Goal: Task Accomplishment & Management: Complete application form

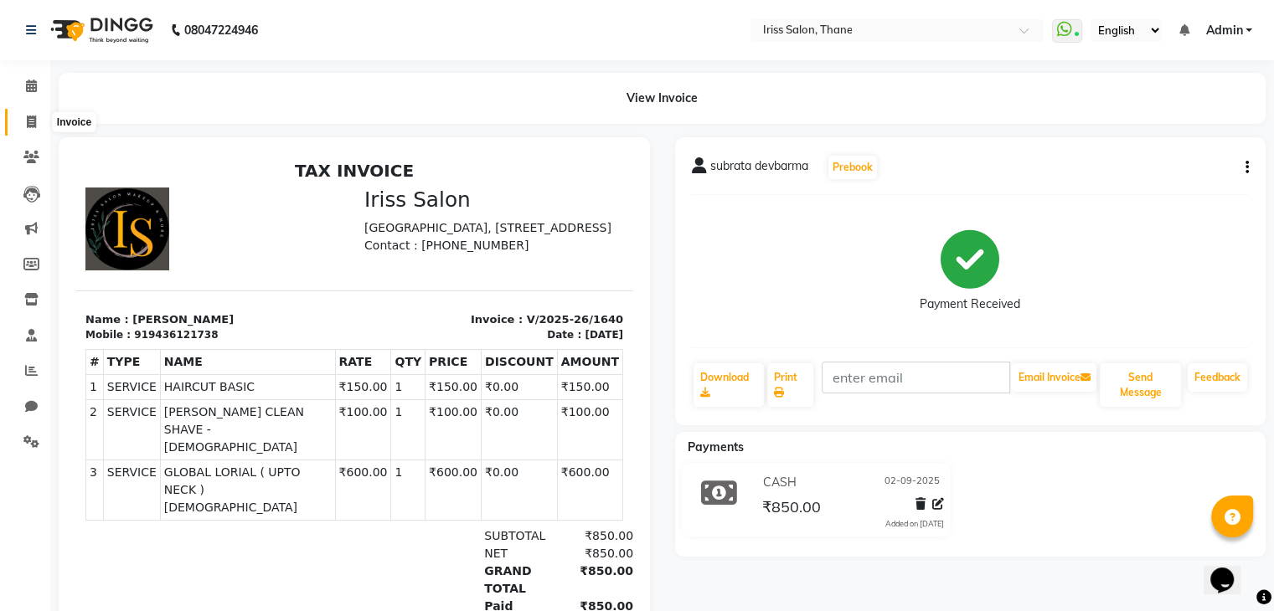
click at [30, 121] on icon at bounding box center [31, 122] width 9 height 13
select select "service"
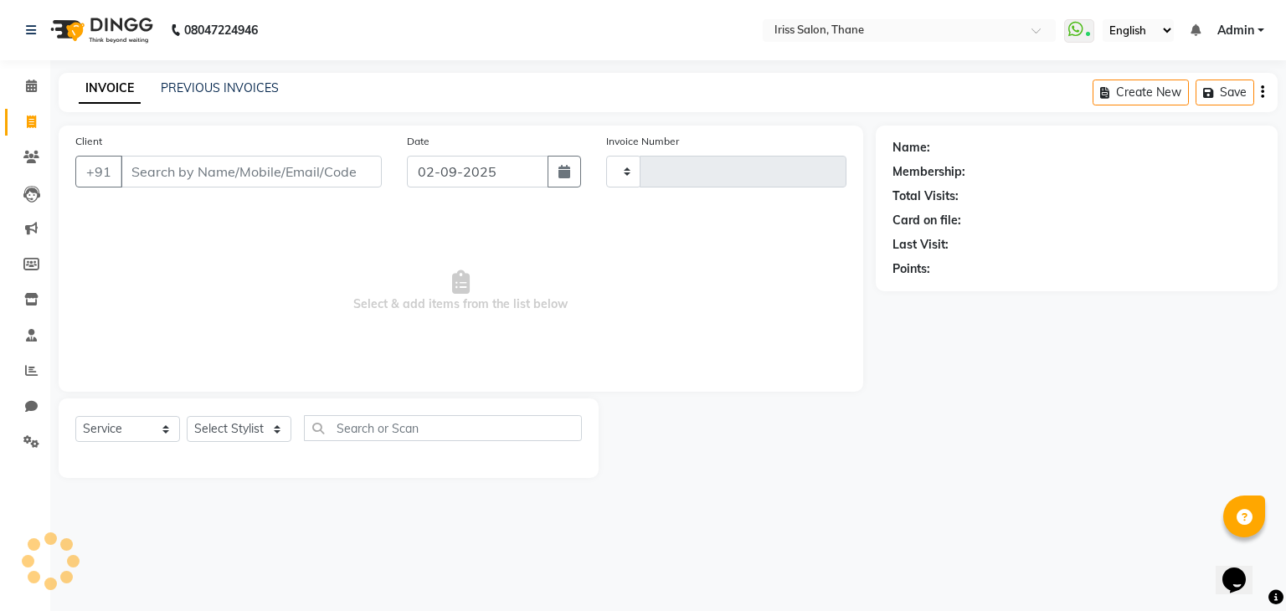
type input "1641"
select select "7676"
click at [133, 178] on input "Client" at bounding box center [251, 172] width 261 height 32
select select "product"
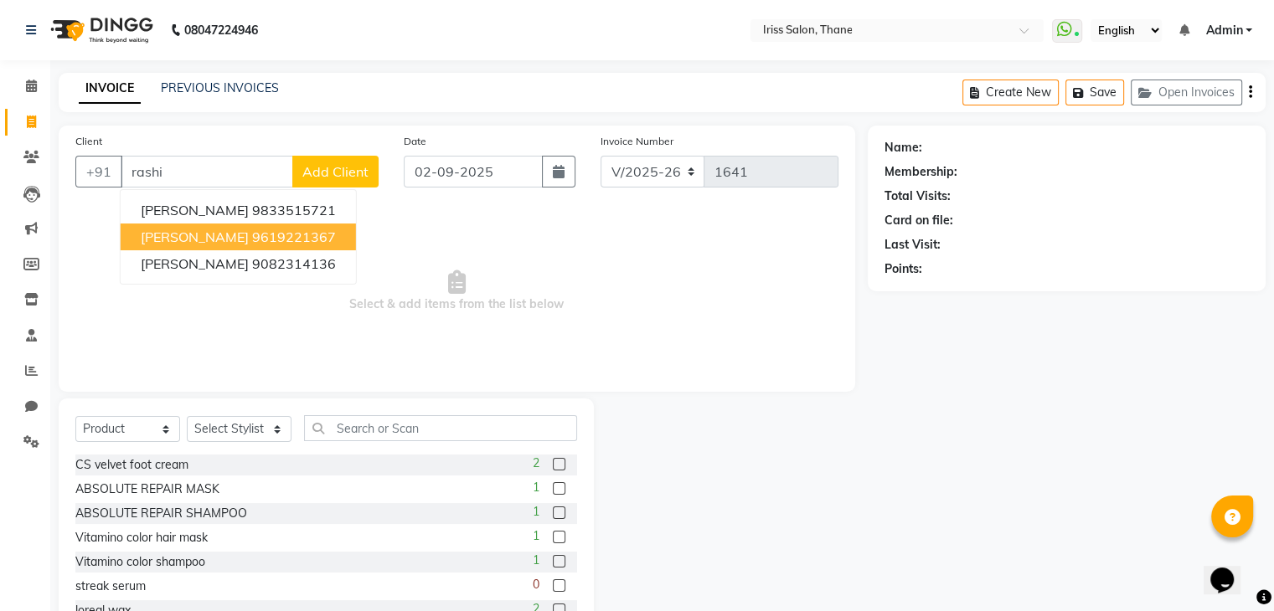
click at [252, 234] on ngb-highlight "9619221367" at bounding box center [294, 237] width 84 height 17
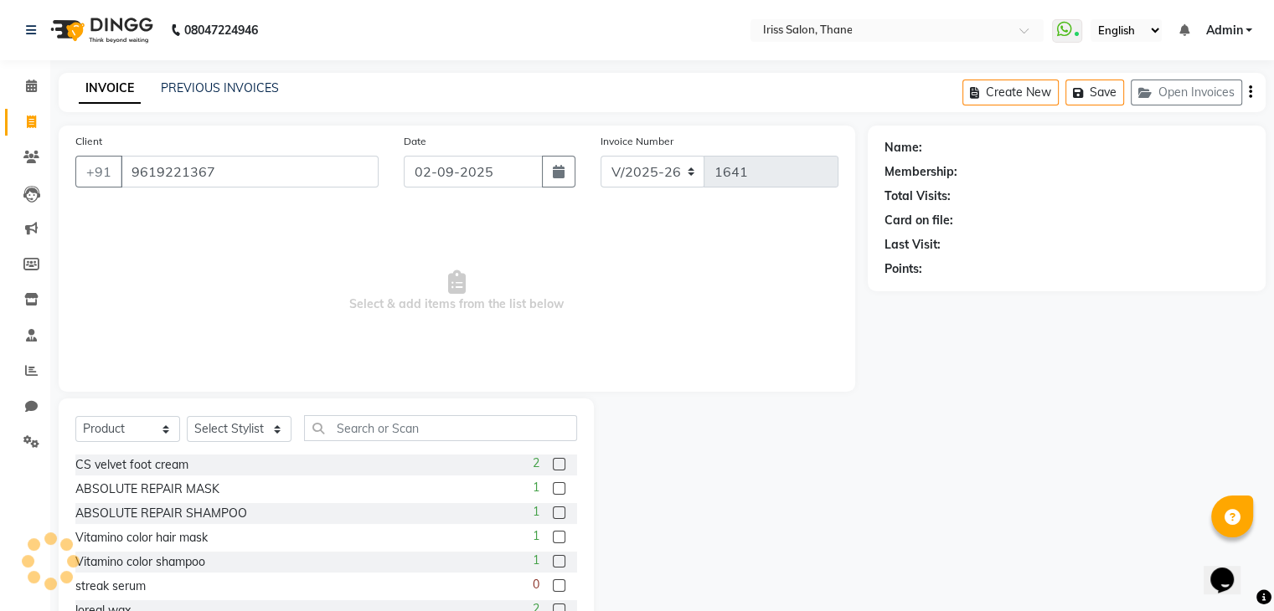
type input "9619221367"
select select "1: Object"
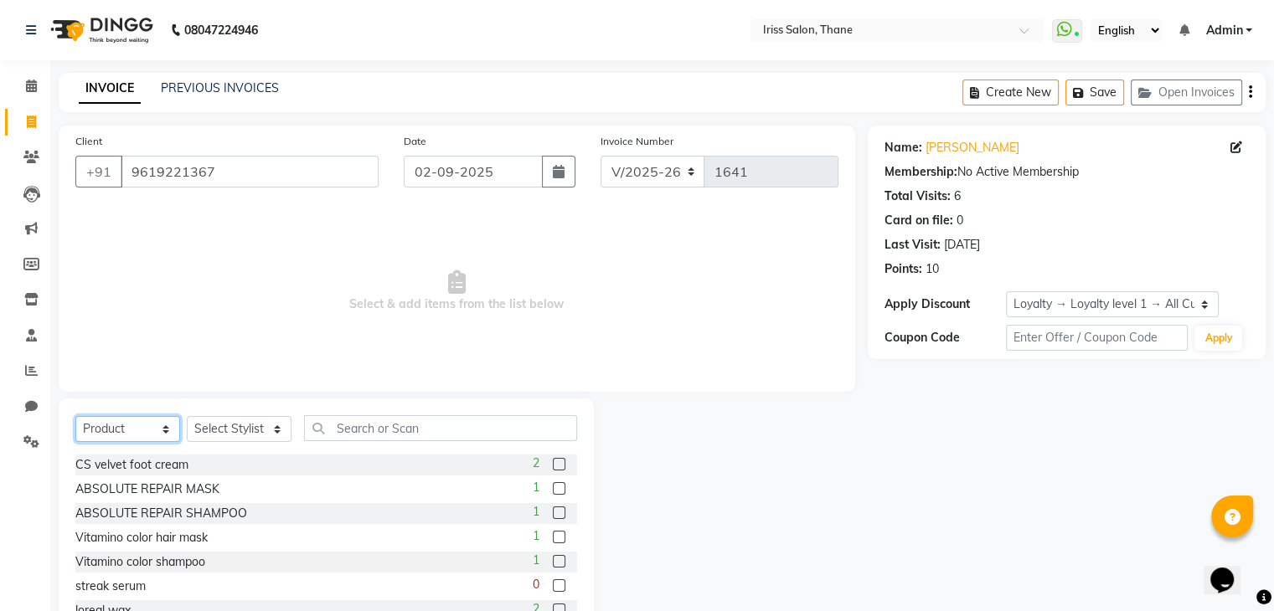
click at [162, 432] on select "Select Service Product Membership Package Voucher Prepaid Gift Card" at bounding box center [127, 429] width 105 height 26
select select "service"
click at [75, 417] on select "Select Service Product Membership Package Voucher Prepaid Gift Card" at bounding box center [127, 429] width 105 height 26
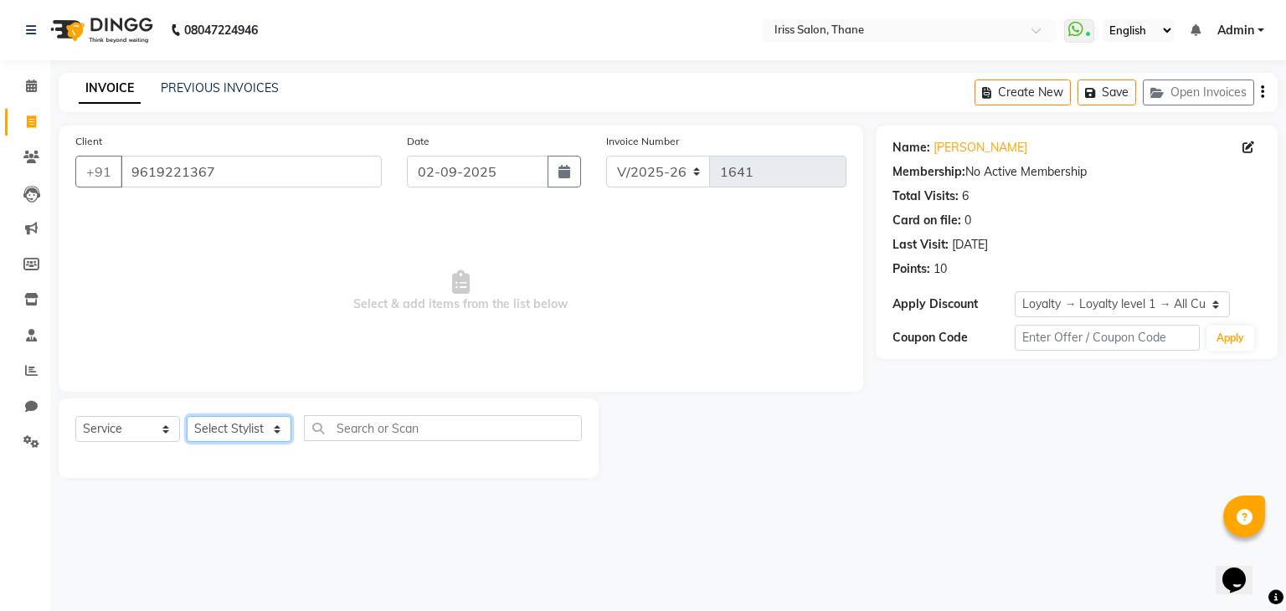
click at [273, 435] on select "Select Stylist Alzeem [PERSON_NAME] [PERSON_NAME] [PERSON_NAME] [PERSON_NAME] […" at bounding box center [239, 429] width 105 height 26
select select "68361"
click at [187, 417] on select "Select Stylist Alzeem [PERSON_NAME] [PERSON_NAME] [PERSON_NAME] [PERSON_NAME] […" at bounding box center [239, 429] width 105 height 26
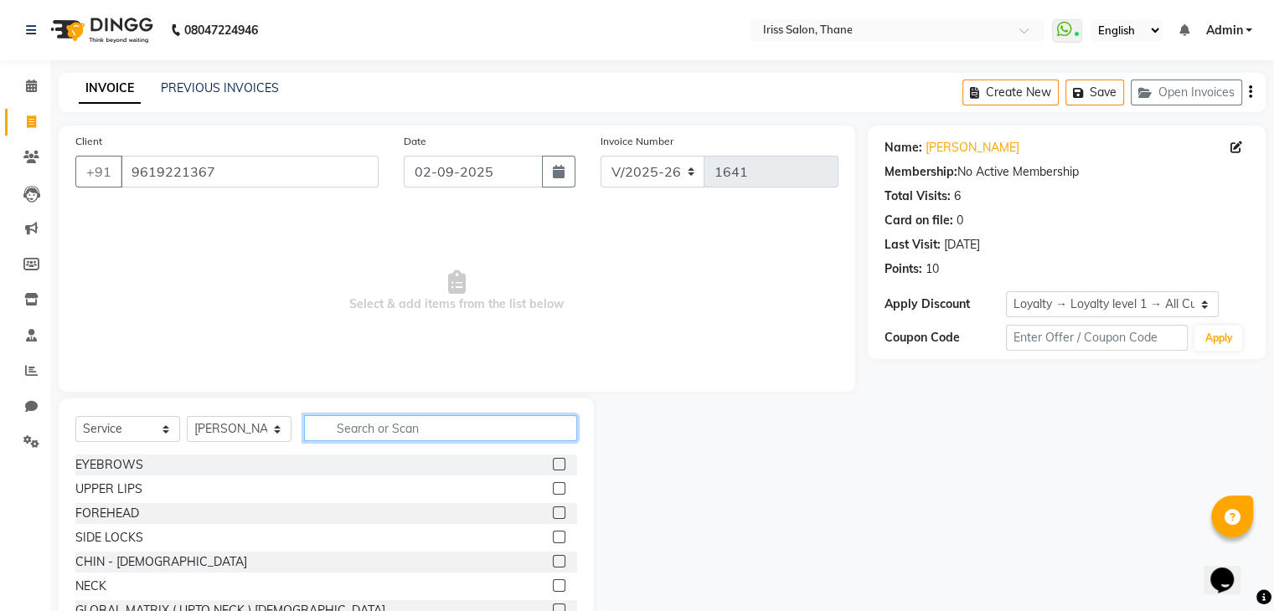
click at [338, 433] on input "text" at bounding box center [440, 428] width 273 height 26
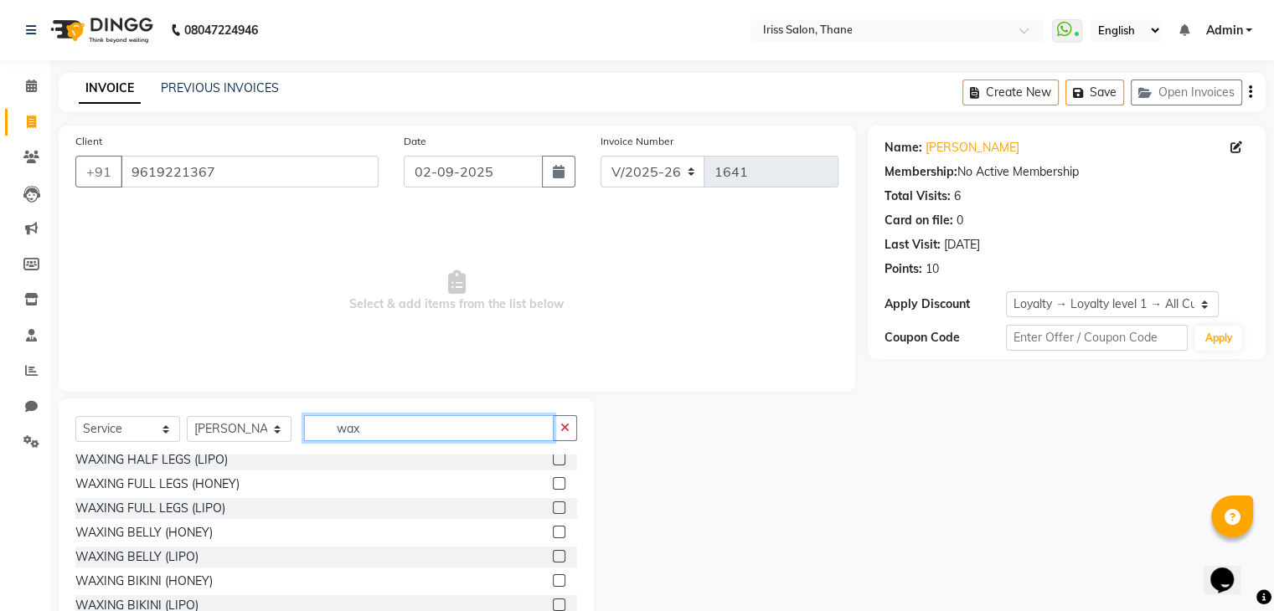
scroll to position [167, 0]
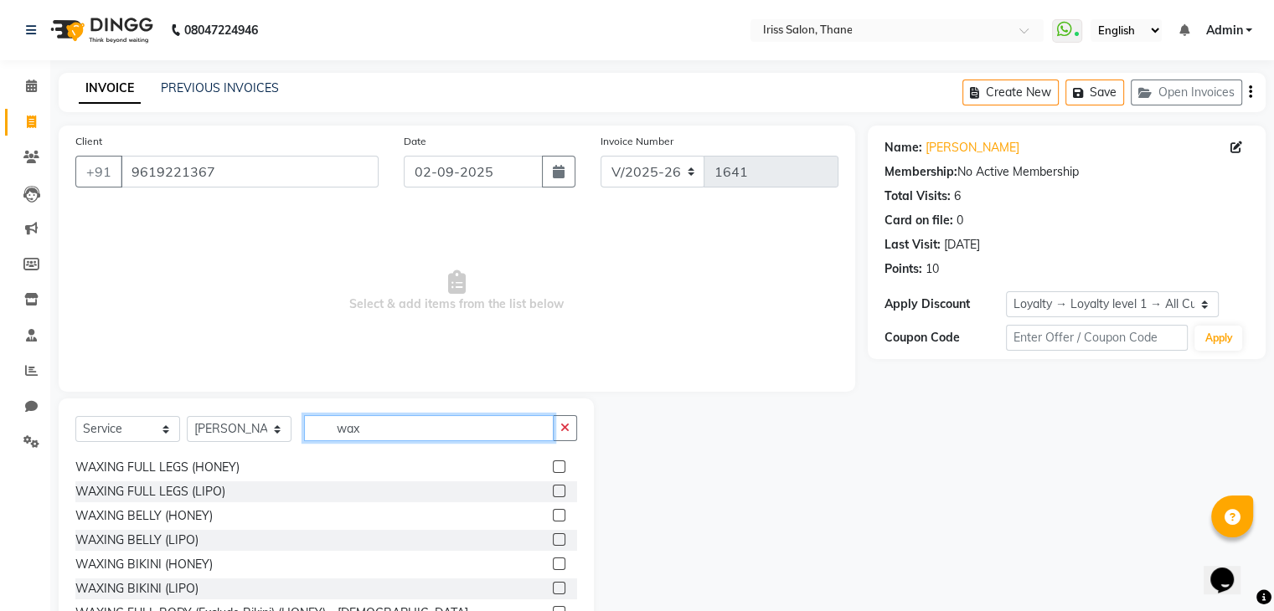
type input "wax"
click at [553, 493] on label at bounding box center [559, 491] width 13 height 13
click at [553, 493] on input "checkbox" at bounding box center [558, 492] width 11 height 11
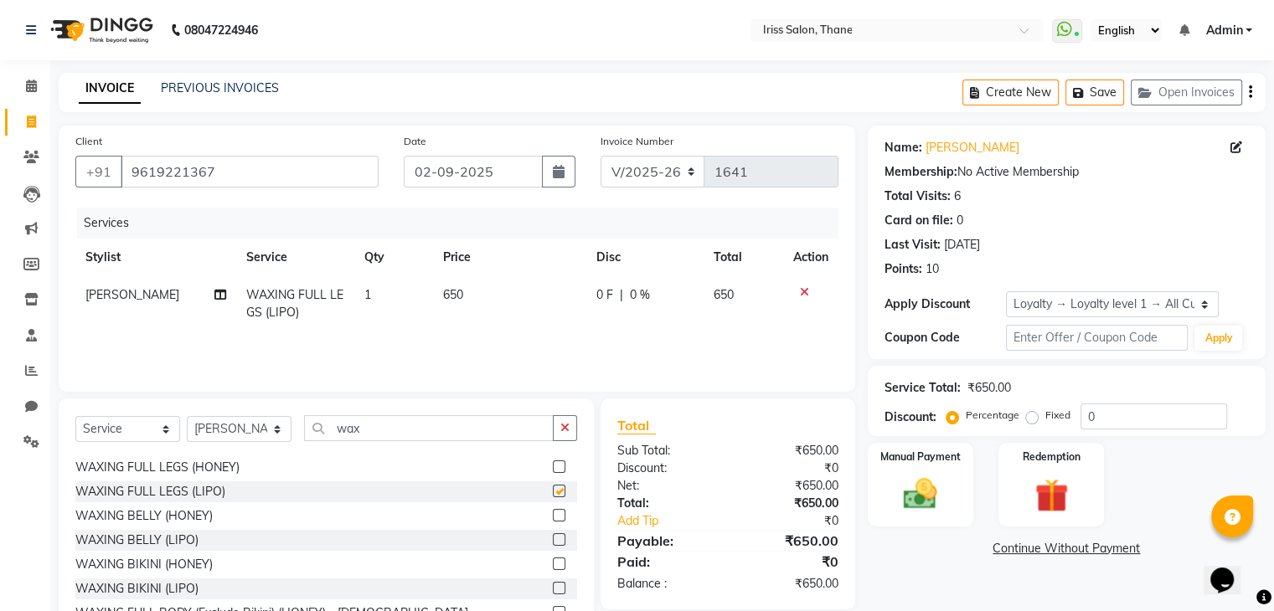
checkbox input "false"
click at [378, 428] on input "wax" at bounding box center [429, 428] width 250 height 26
type input "w"
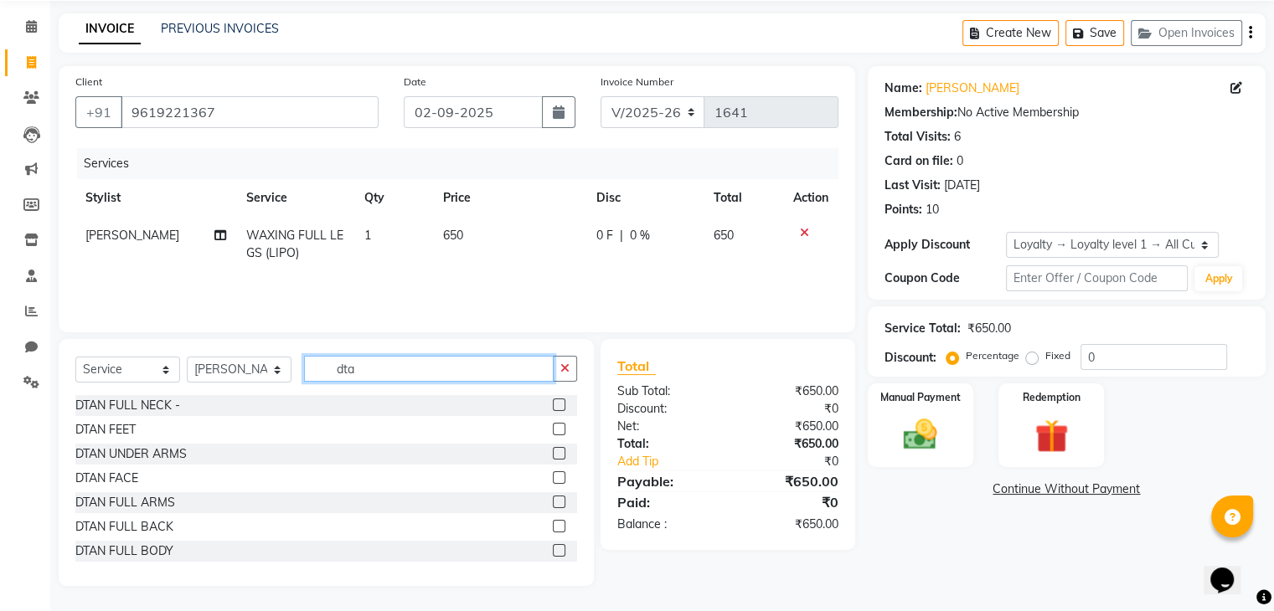
scroll to position [0, 0]
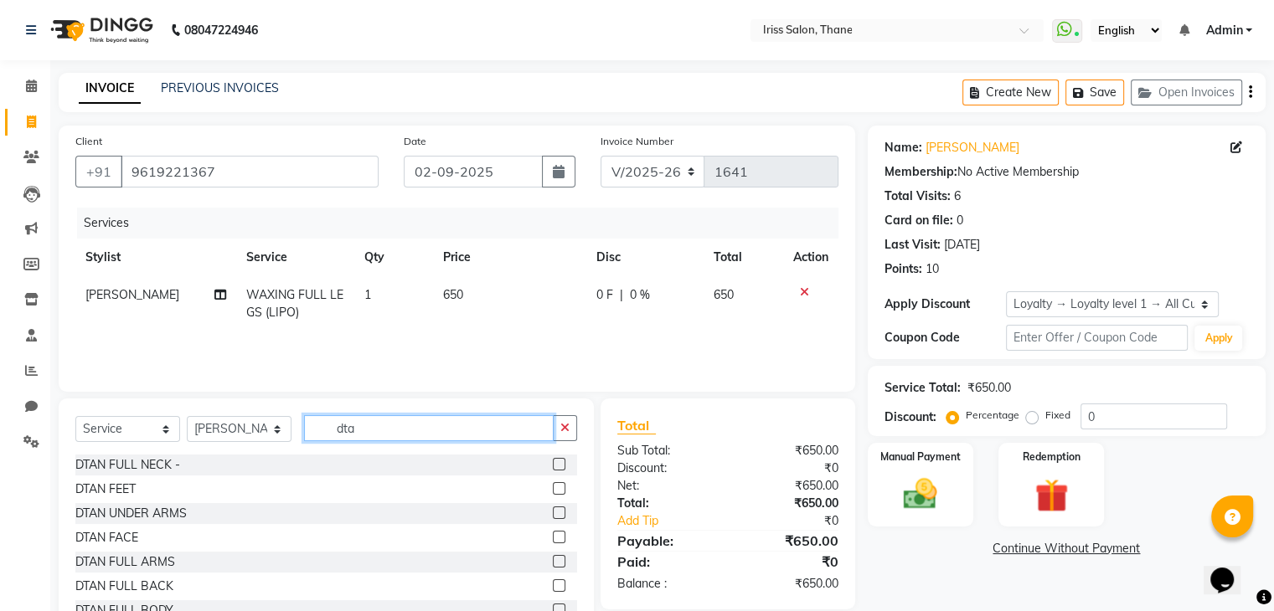
type input "dta"
click at [553, 537] on label at bounding box center [559, 537] width 13 height 13
click at [553, 537] on input "checkbox" at bounding box center [558, 538] width 11 height 11
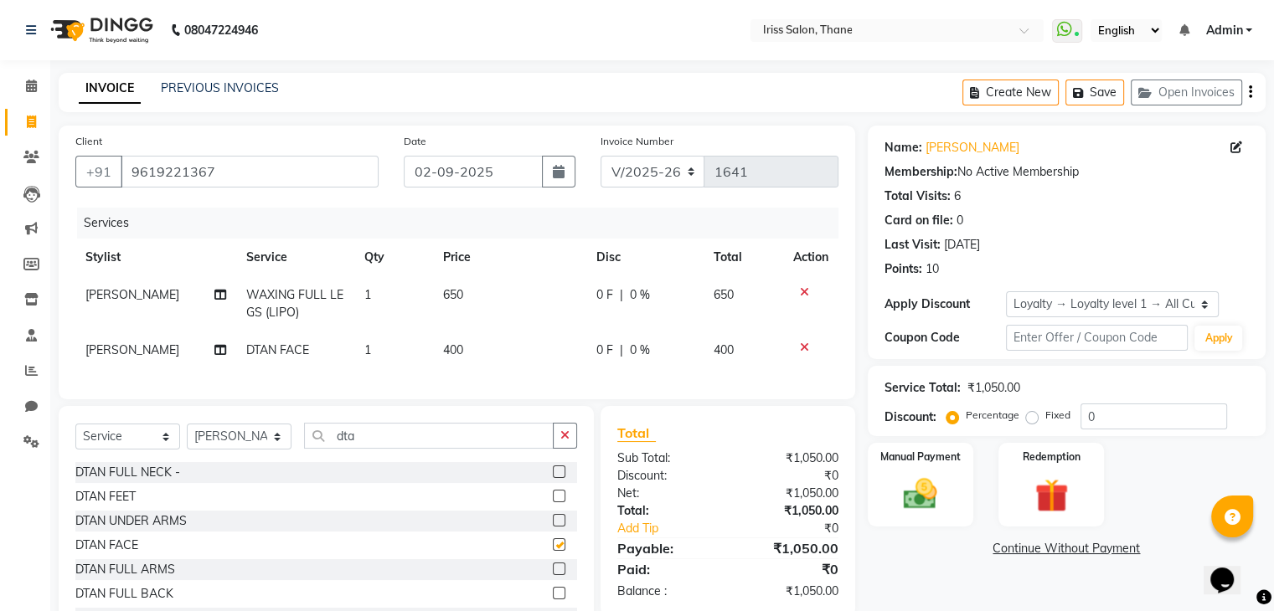
checkbox input "false"
click at [383, 449] on input "dta" at bounding box center [429, 436] width 250 height 26
type input "d"
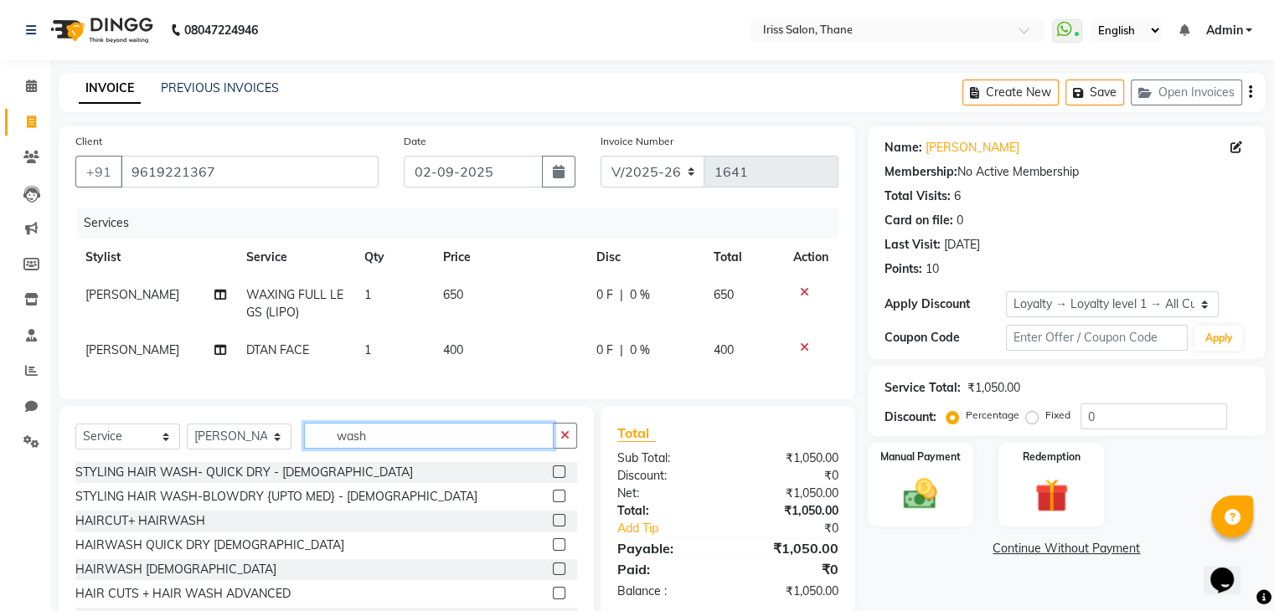
type input "wash"
click at [553, 527] on label at bounding box center [559, 520] width 13 height 13
click at [553, 527] on input "checkbox" at bounding box center [558, 521] width 11 height 11
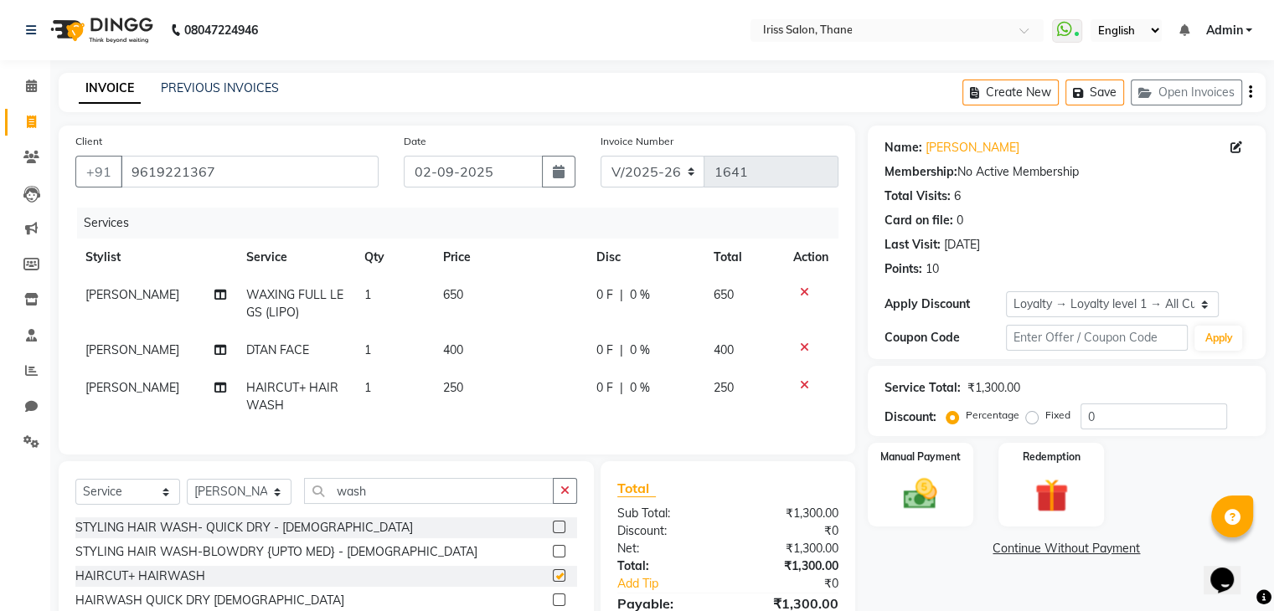
checkbox input "false"
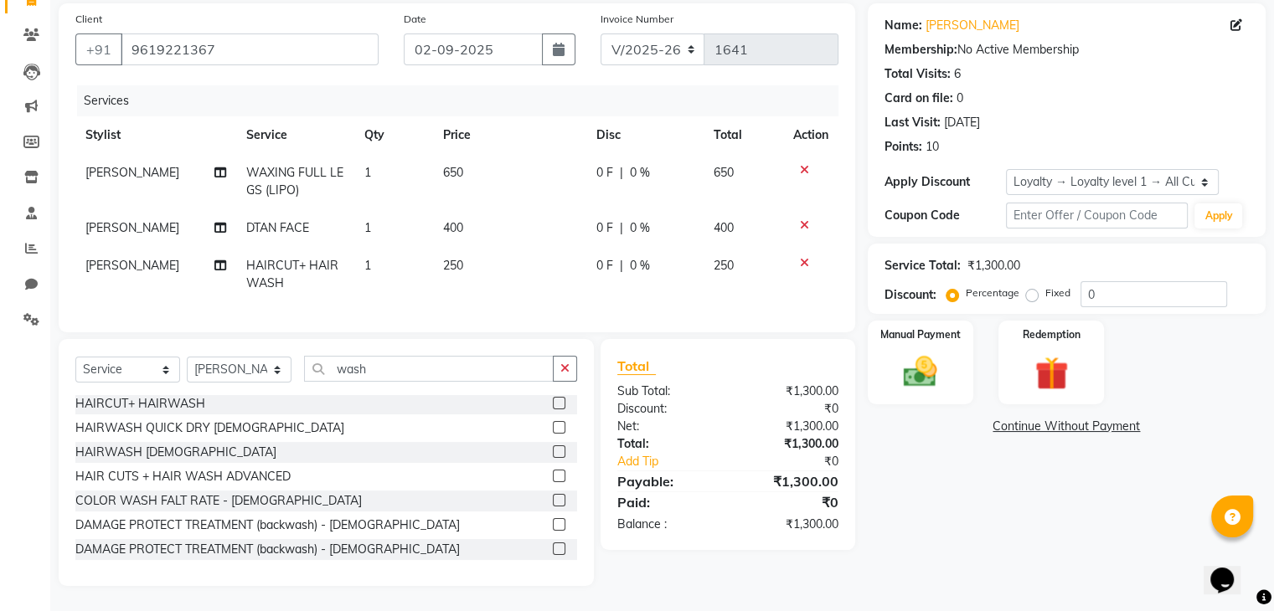
click at [553, 480] on label at bounding box center [559, 476] width 13 height 13
click at [553, 480] on input "checkbox" at bounding box center [558, 476] width 11 height 11
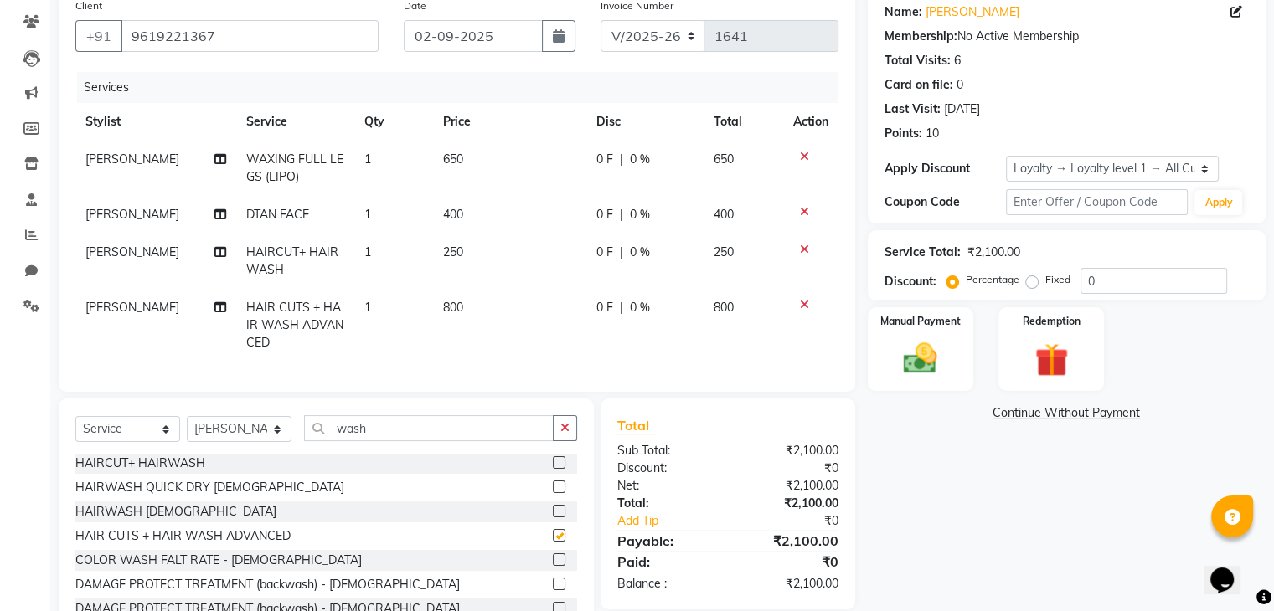
checkbox input "false"
click at [801, 252] on icon at bounding box center [804, 250] width 9 height 12
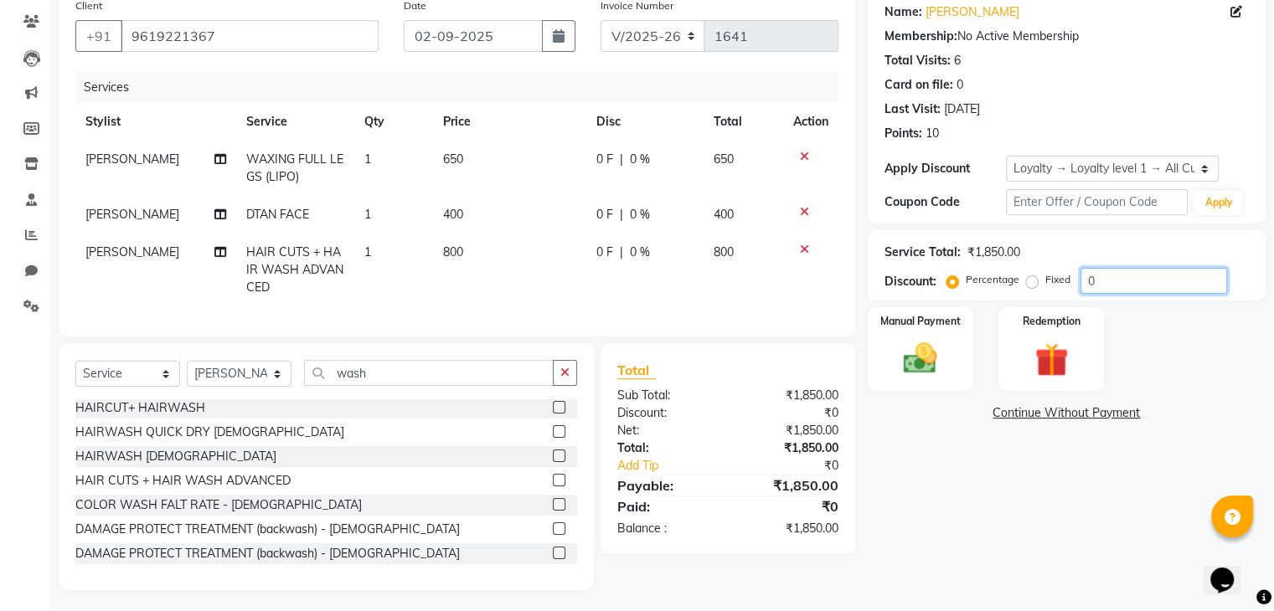
click at [1103, 279] on input "0" at bounding box center [1153, 281] width 147 height 26
type input "10"
click at [928, 373] on img at bounding box center [920, 359] width 56 height 40
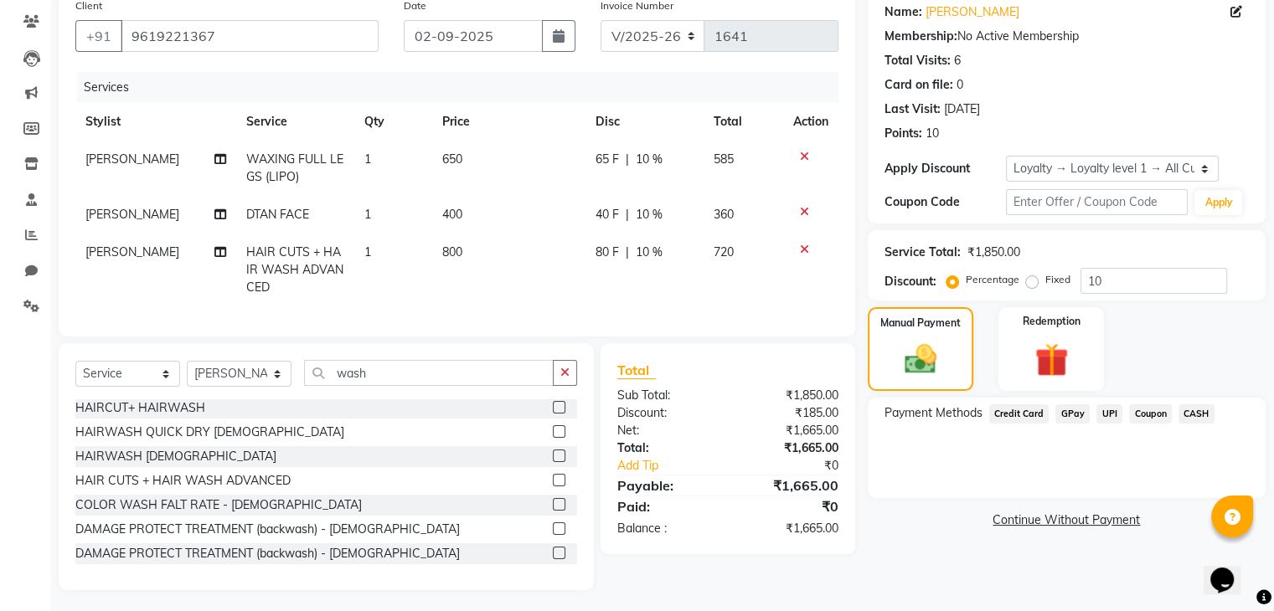
click at [1105, 414] on span "UPI" at bounding box center [1109, 413] width 26 height 19
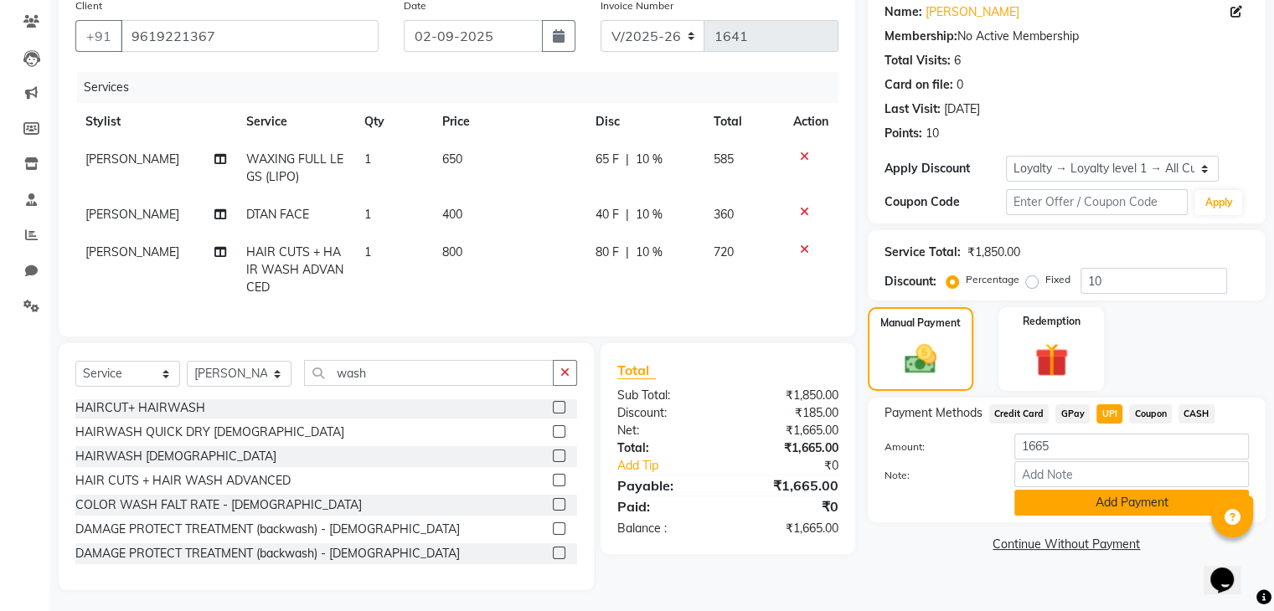
click at [1115, 497] on button "Add Payment" at bounding box center [1131, 503] width 234 height 26
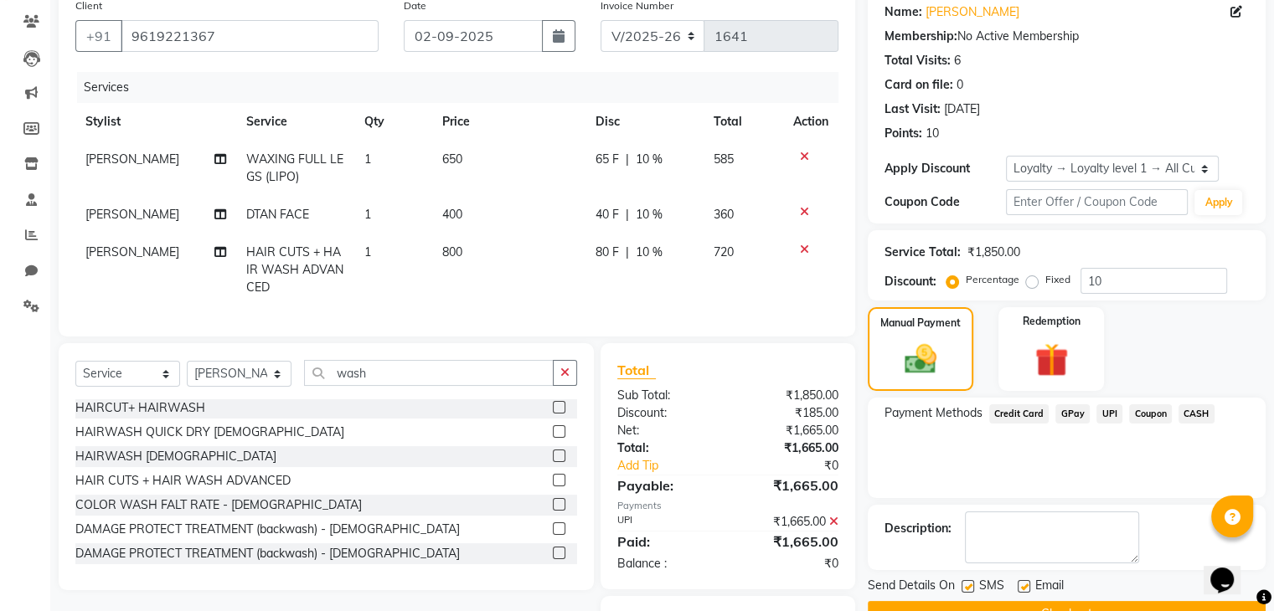
scroll to position [236, 0]
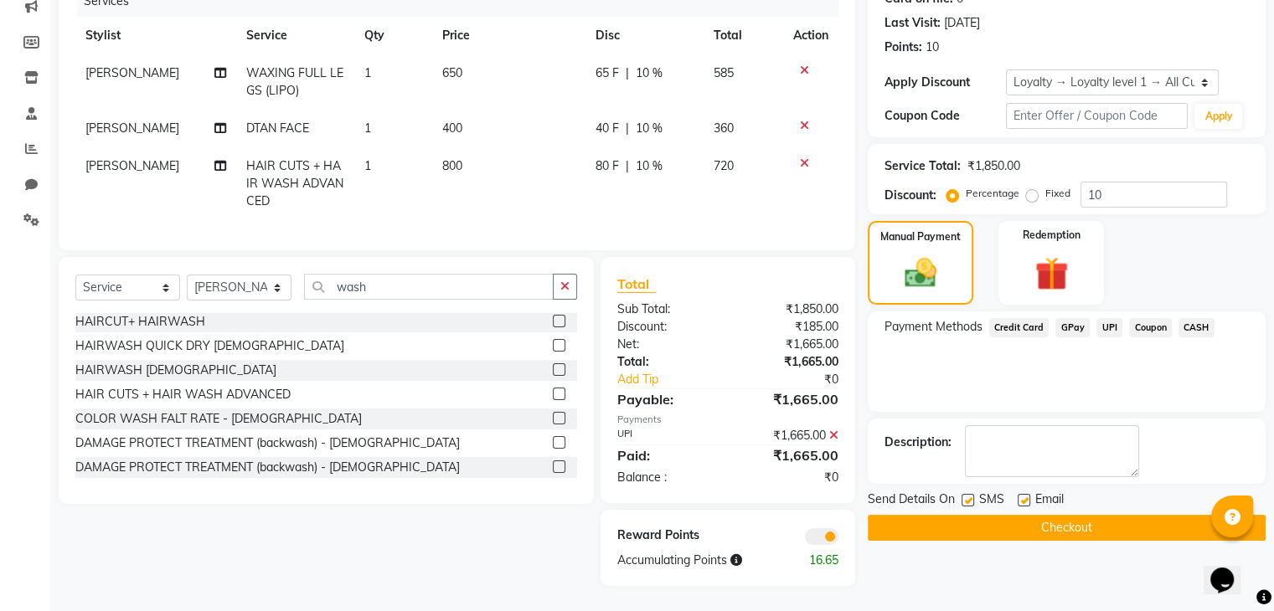
click at [1074, 515] on button "Checkout" at bounding box center [1067, 528] width 398 height 26
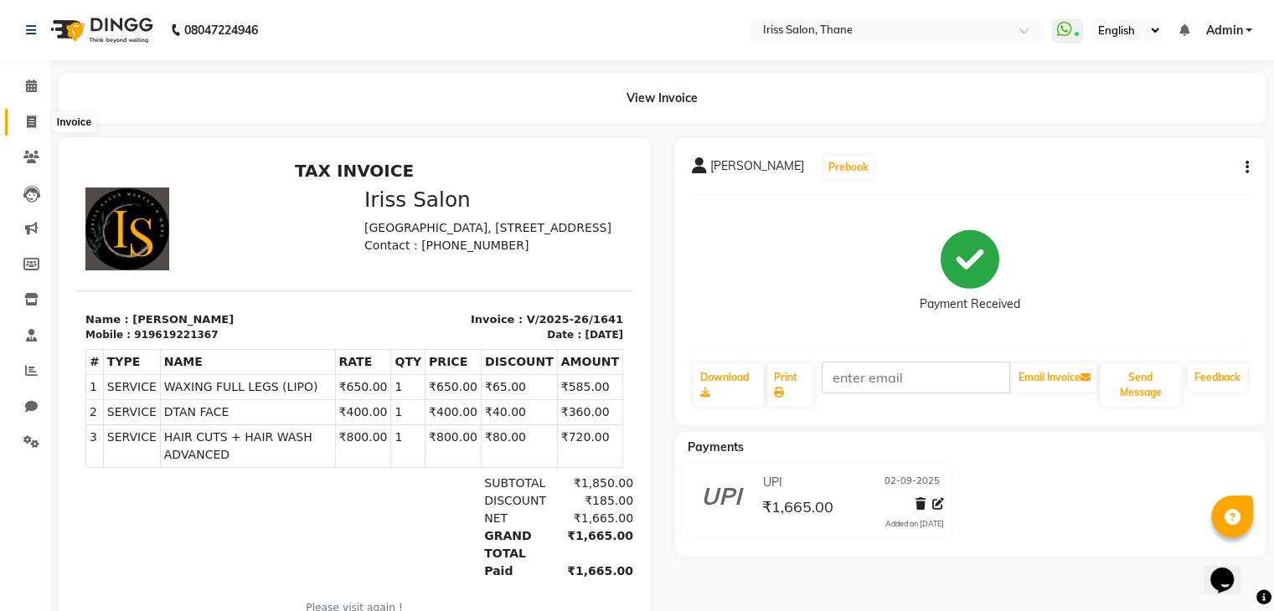
click at [33, 121] on icon at bounding box center [31, 122] width 9 height 13
select select "service"
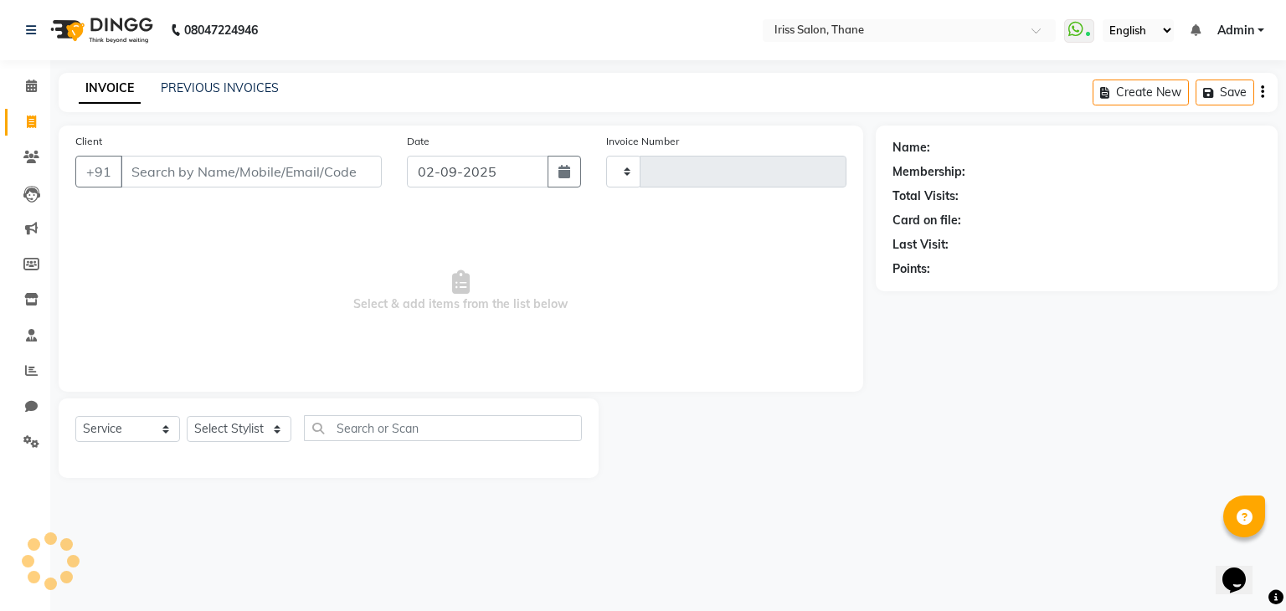
type input "1642"
select select "7676"
select select "product"
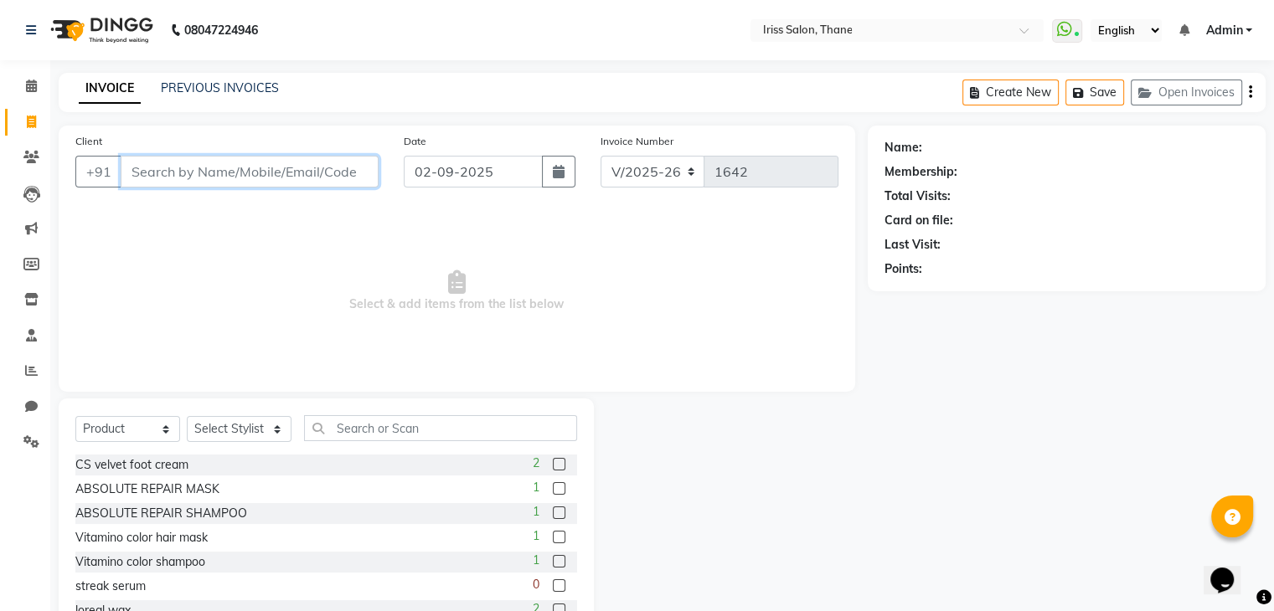
click at [139, 172] on input "Client" at bounding box center [250, 172] width 258 height 32
click at [129, 172] on input "Client" at bounding box center [250, 172] width 258 height 32
type input "9821068009"
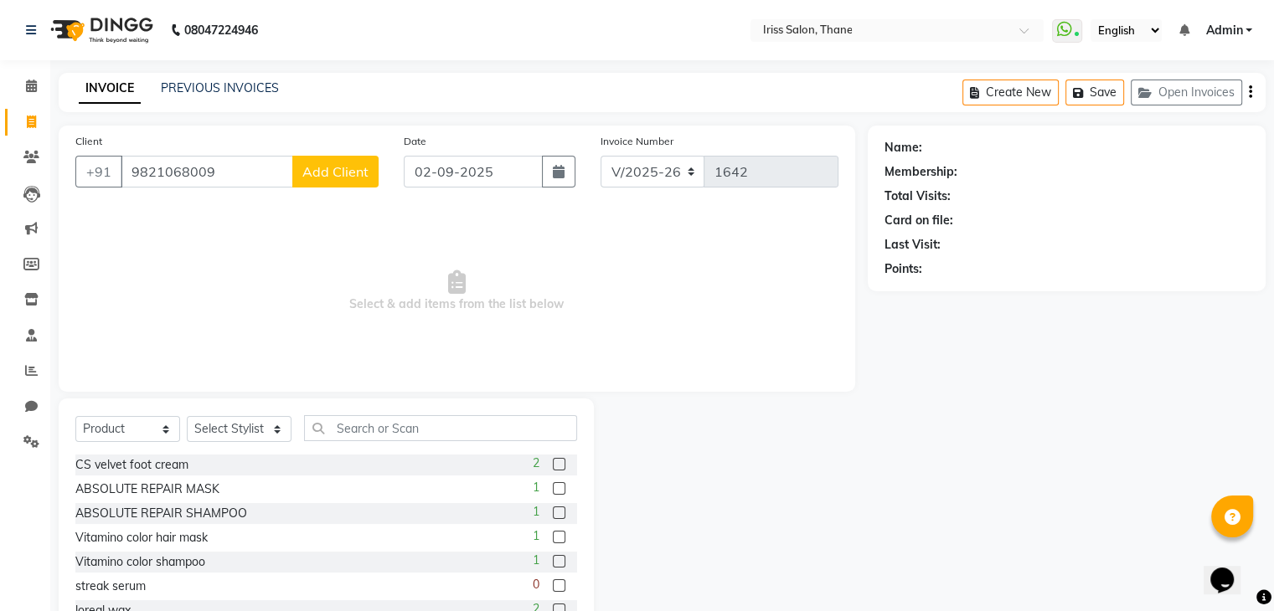
click at [328, 177] on span "Add Client" at bounding box center [335, 171] width 66 height 17
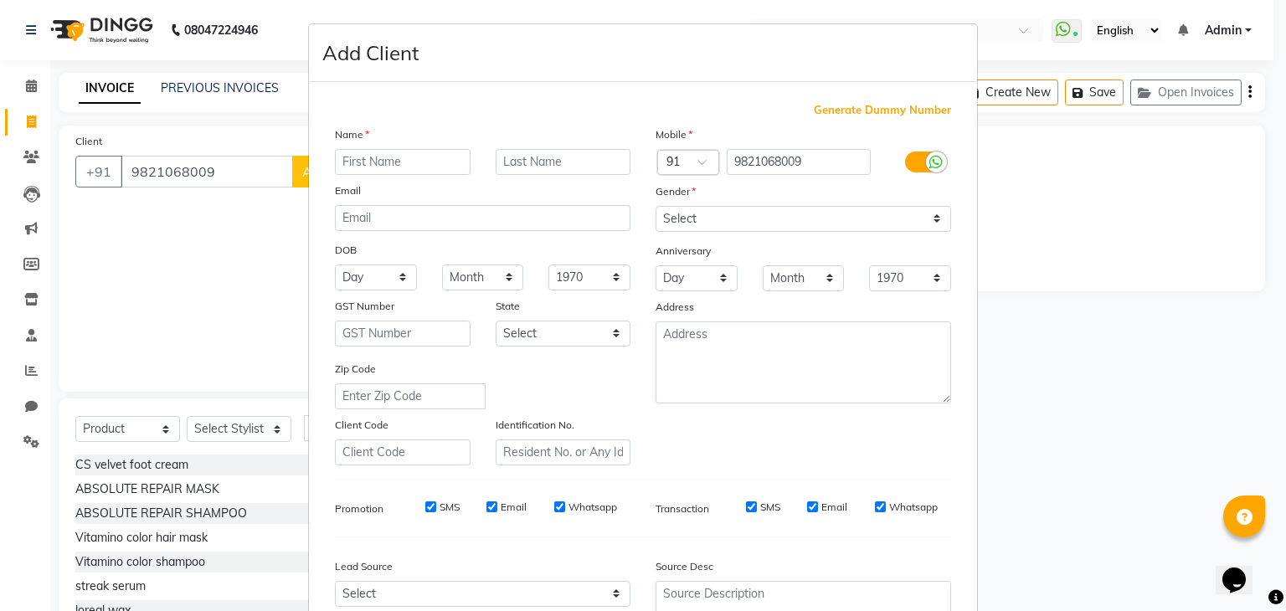
click at [335, 165] on input "text" at bounding box center [403, 162] width 136 height 26
type input "[PERSON_NAME]"
click at [499, 161] on input "text" at bounding box center [564, 162] width 136 height 26
type input "[PERSON_NAME]"
click at [932, 220] on select "Select [DEMOGRAPHIC_DATA] [DEMOGRAPHIC_DATA] Other Prefer Not To Say" at bounding box center [804, 219] width 296 height 26
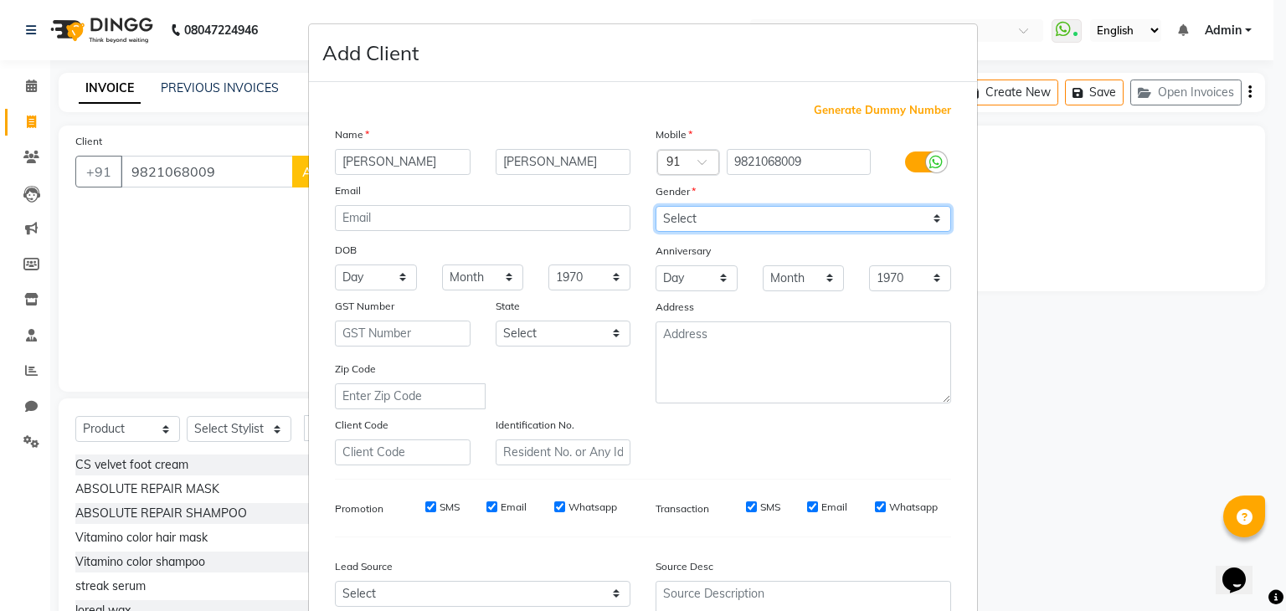
select select "[DEMOGRAPHIC_DATA]"
click at [656, 207] on select "Select [DEMOGRAPHIC_DATA] [DEMOGRAPHIC_DATA] Other Prefer Not To Say" at bounding box center [804, 219] width 296 height 26
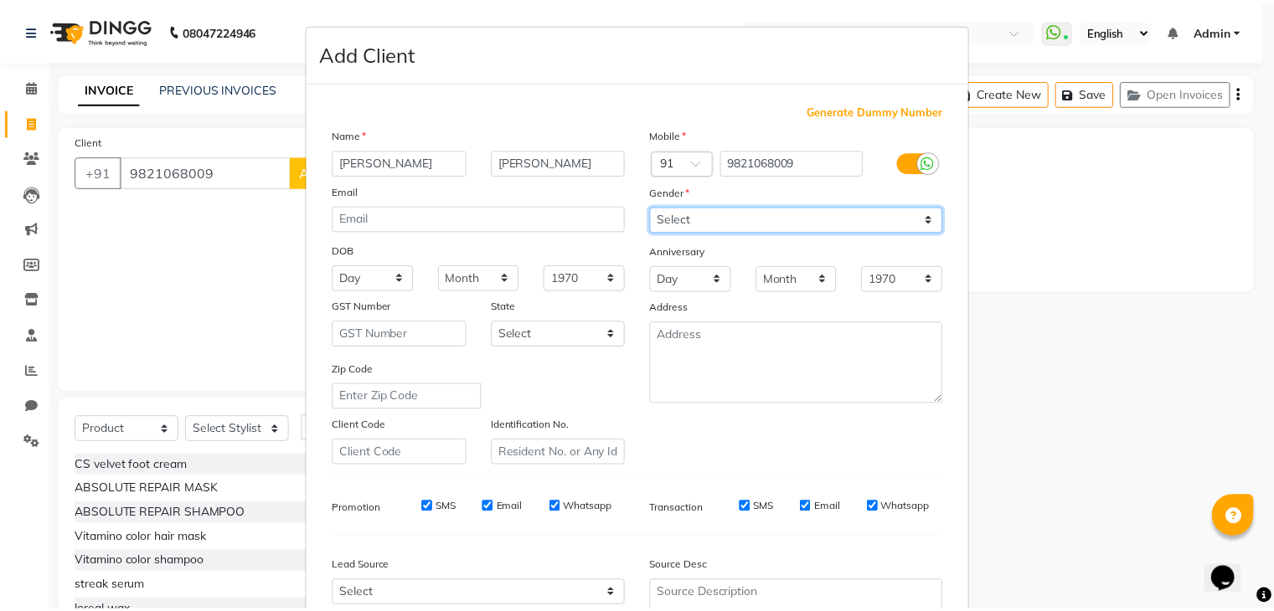
scroll to position [170, 0]
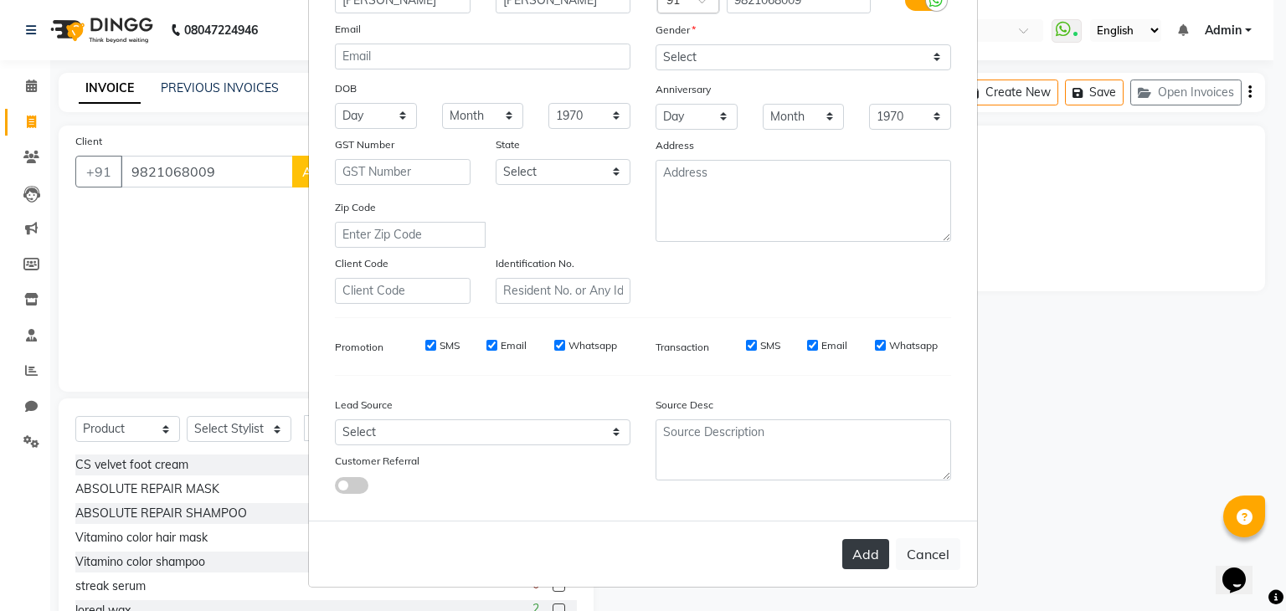
click at [852, 557] on button "Add" at bounding box center [865, 554] width 47 height 30
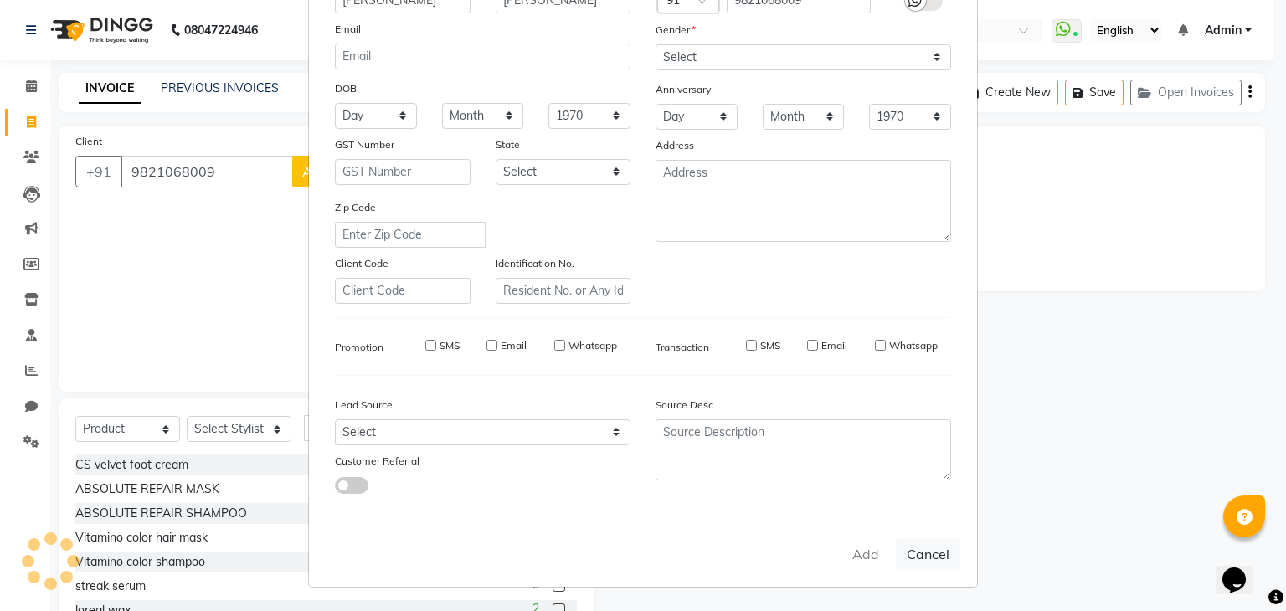
select select
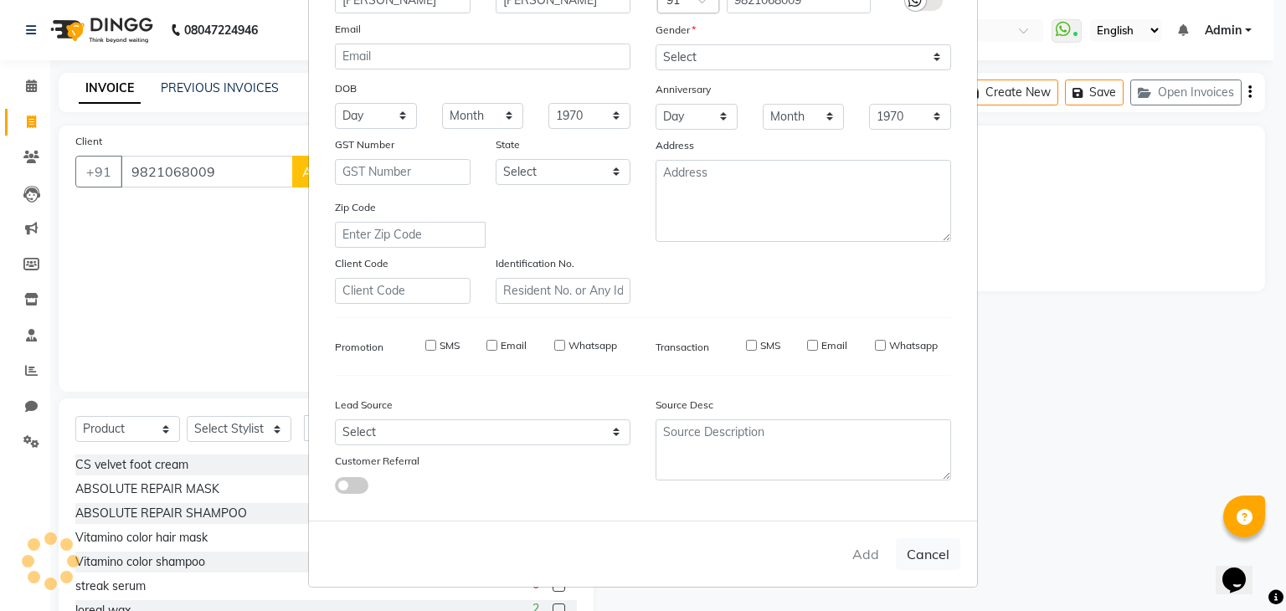
select select
checkbox input "false"
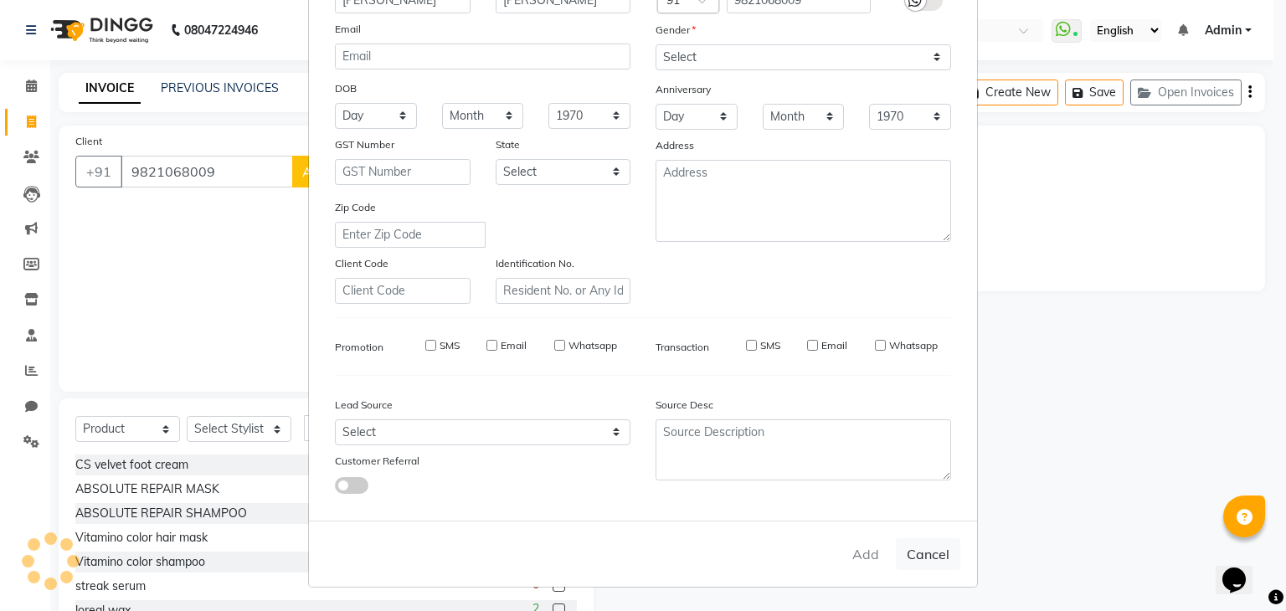
checkbox input "false"
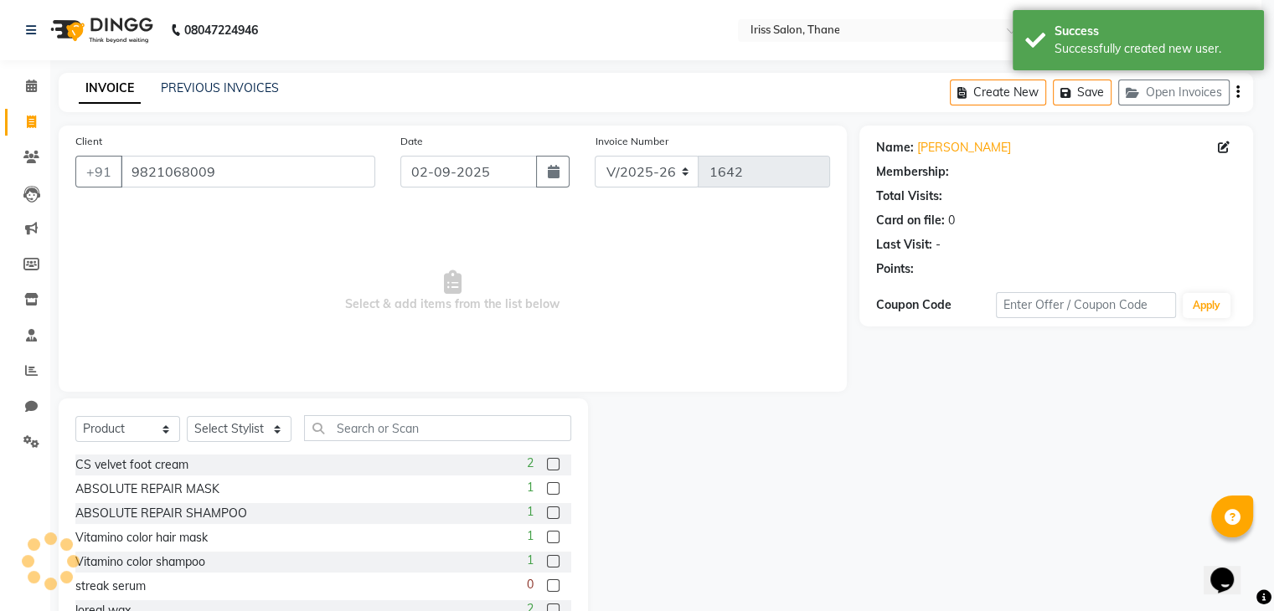
select select "1: Object"
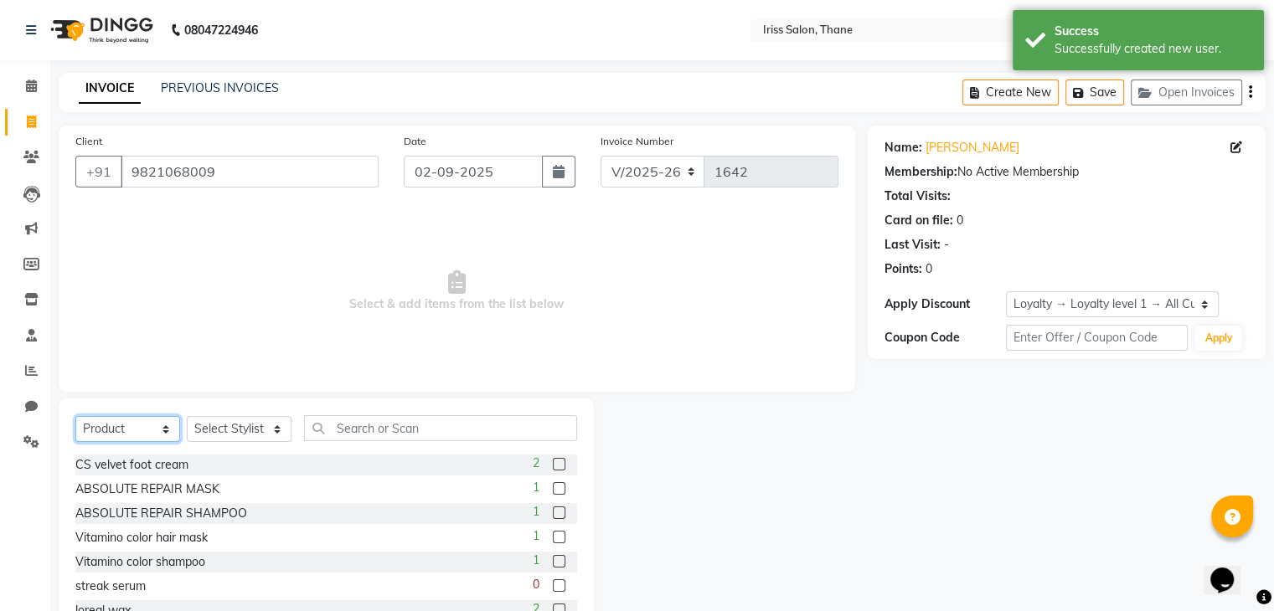
click at [164, 430] on select "Select Service Product Membership Package Voucher Prepaid Gift Card" at bounding box center [127, 429] width 105 height 26
select select "service"
click at [75, 417] on select "Select Service Product Membership Package Voucher Prepaid Gift Card" at bounding box center [127, 429] width 105 height 26
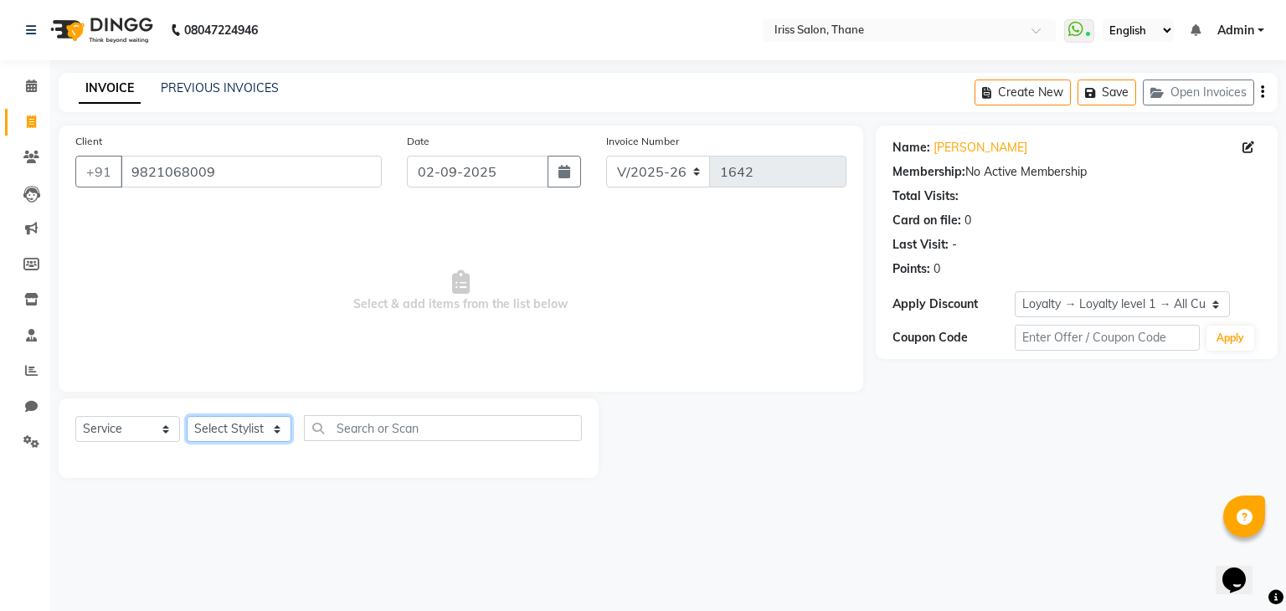
click at [278, 430] on select "Select Stylist Alzeem [PERSON_NAME] [PERSON_NAME] [PERSON_NAME] [PERSON_NAME] […" at bounding box center [239, 429] width 105 height 26
select select "87777"
click at [187, 417] on select "Select Stylist Alzeem [PERSON_NAME] [PERSON_NAME] [PERSON_NAME] [PERSON_NAME] […" at bounding box center [239, 429] width 105 height 26
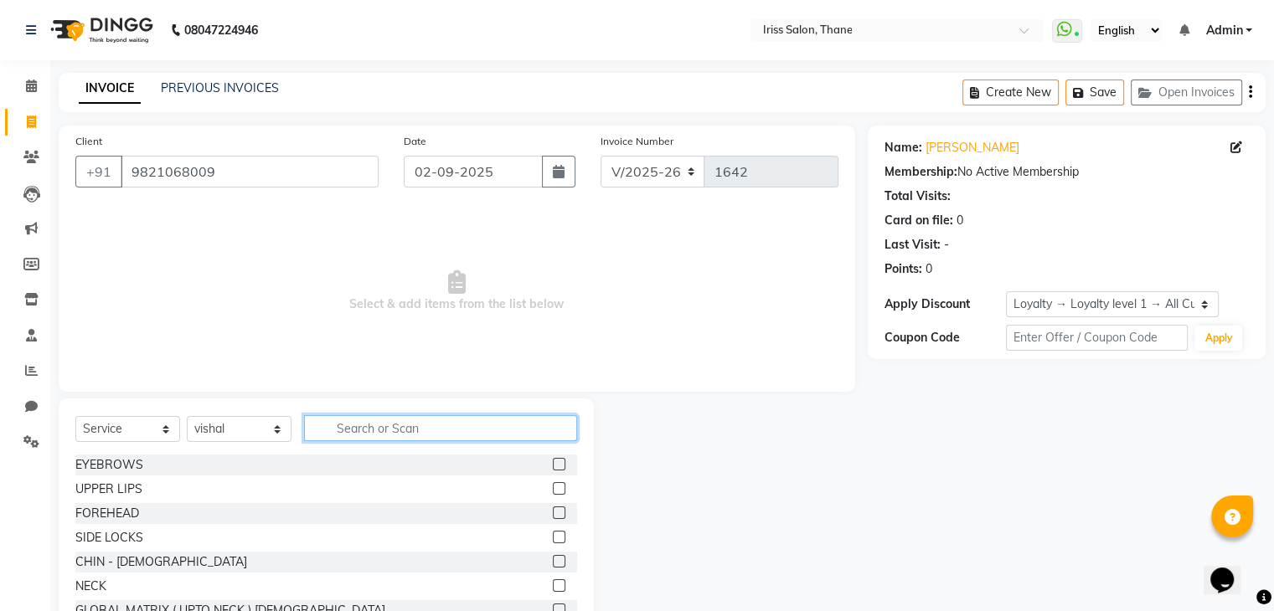
click at [336, 430] on input "text" at bounding box center [440, 428] width 273 height 26
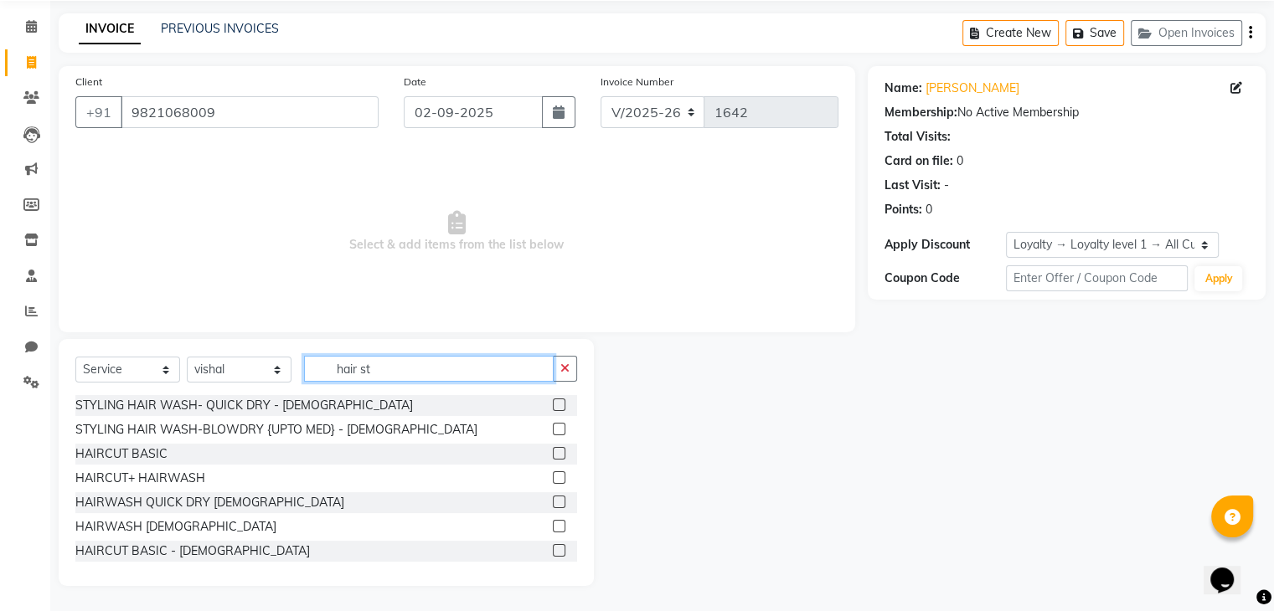
scroll to position [0, 0]
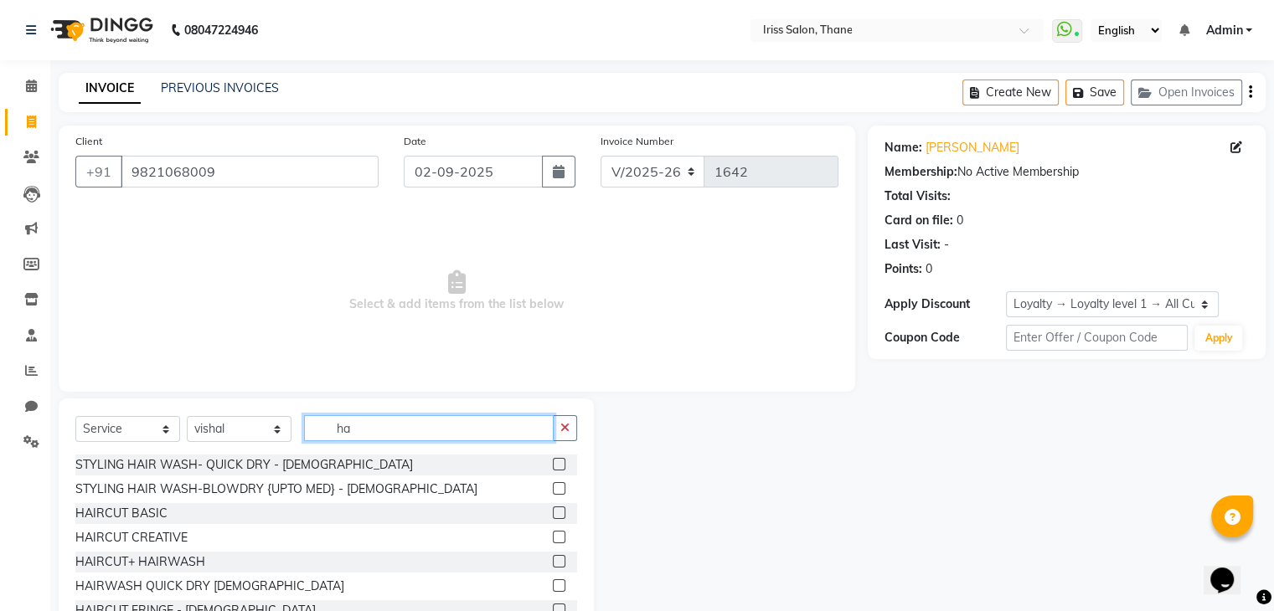
type input "h"
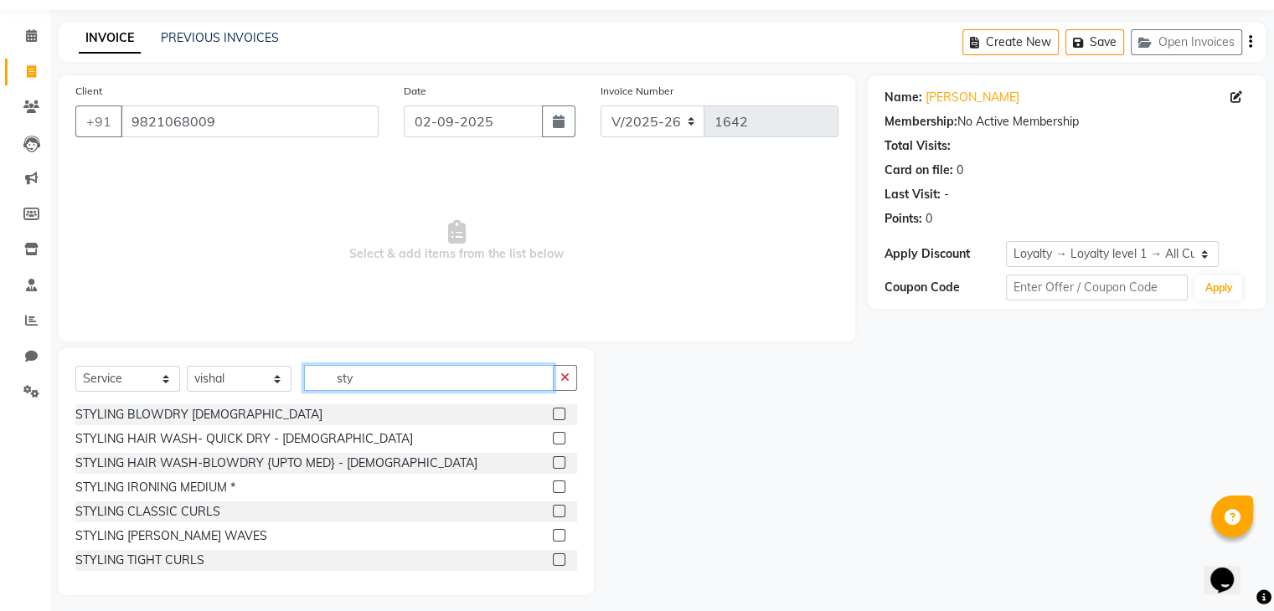
scroll to position [60, 0]
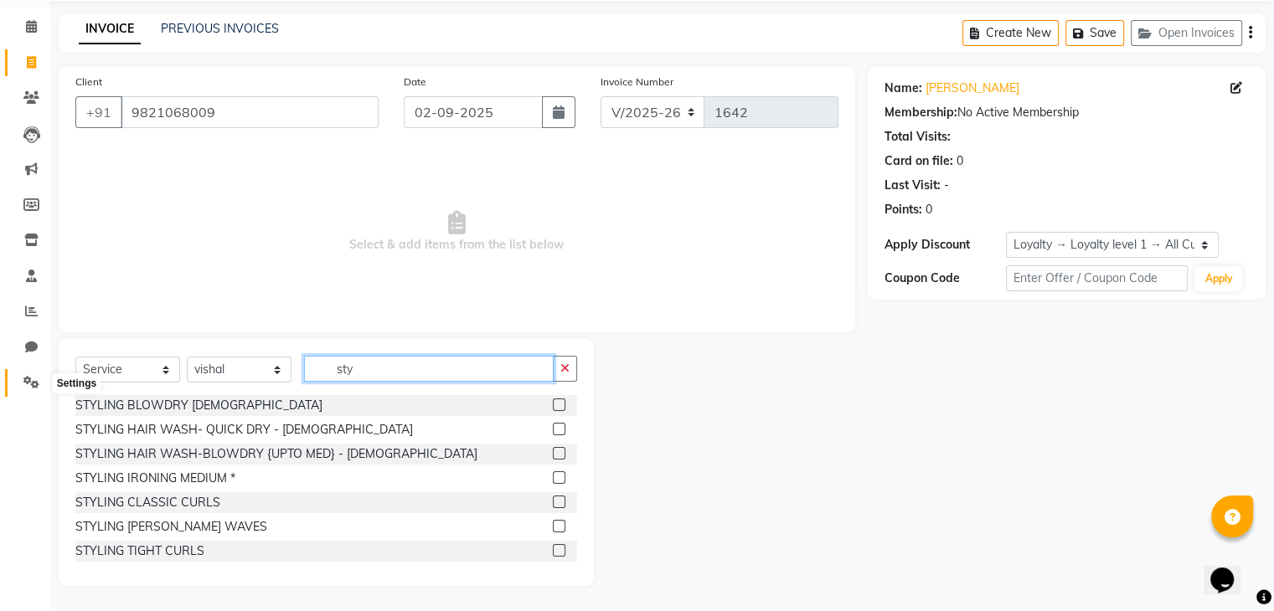
type input "sty"
click at [28, 387] on icon at bounding box center [31, 382] width 16 height 13
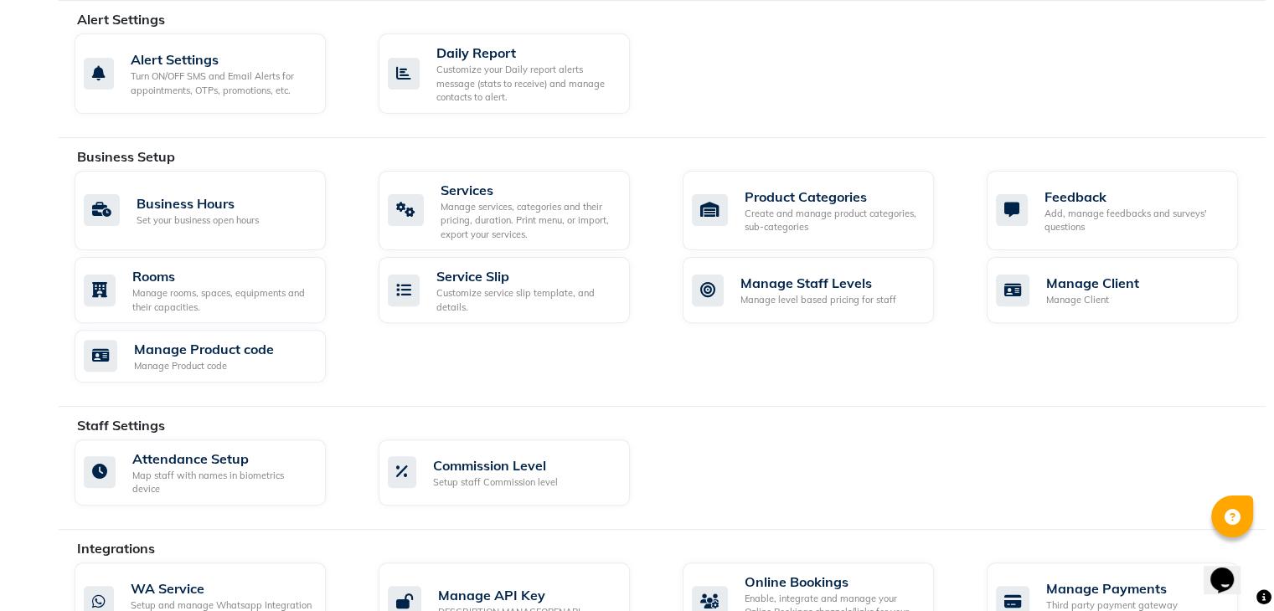
scroll to position [518, 0]
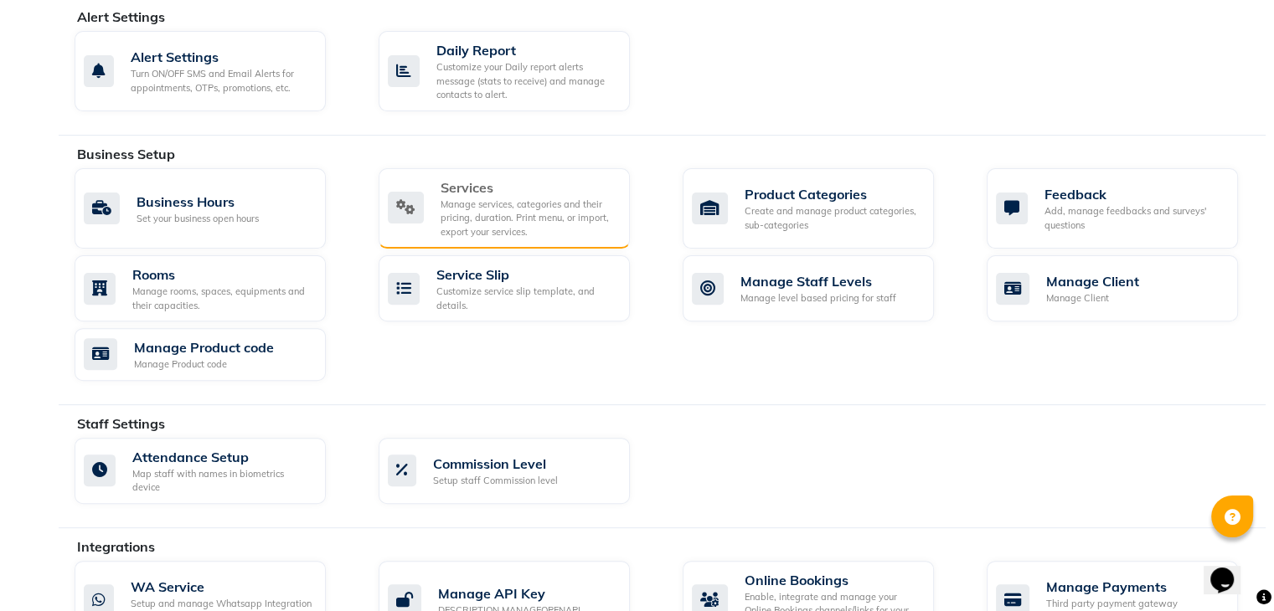
click at [512, 198] on div "Manage services, categories and their pricing, duration. Print menu, or import,…" at bounding box center [528, 219] width 176 height 42
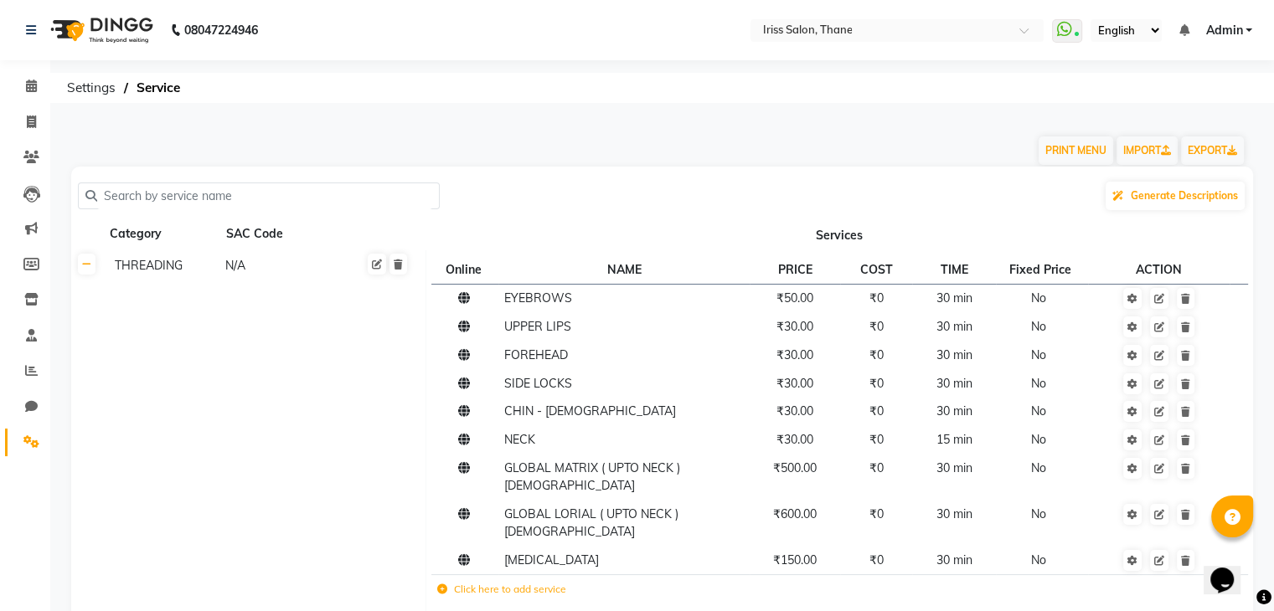
click at [515, 582] on label "Click here to add service" at bounding box center [501, 589] width 129 height 15
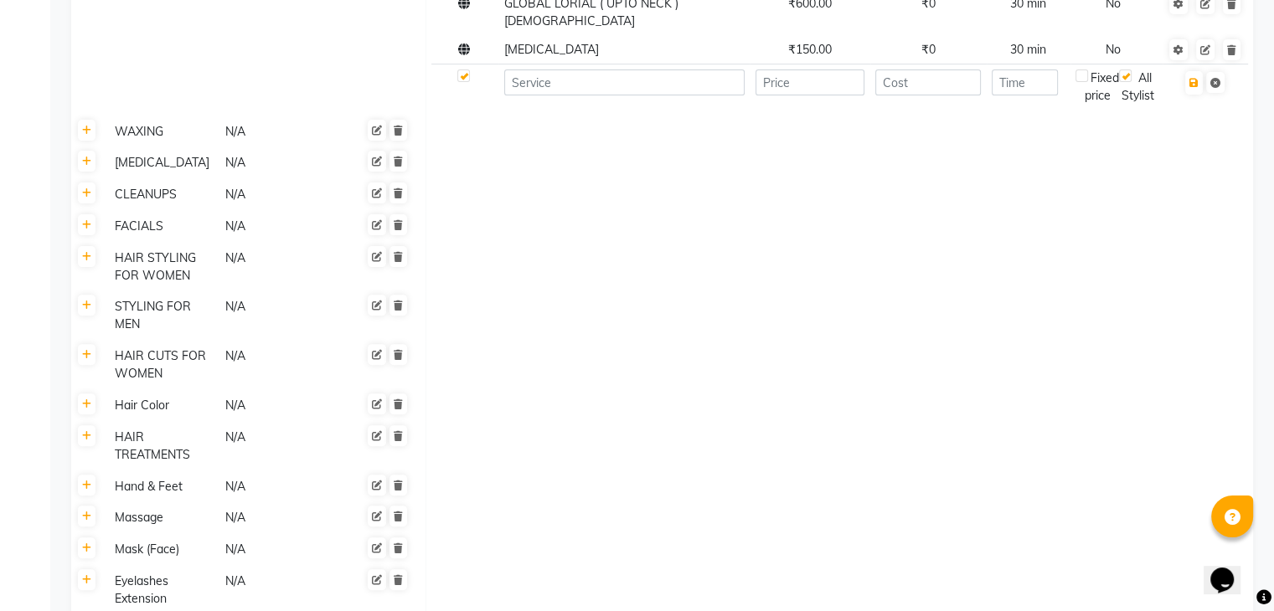
scroll to position [534, 0]
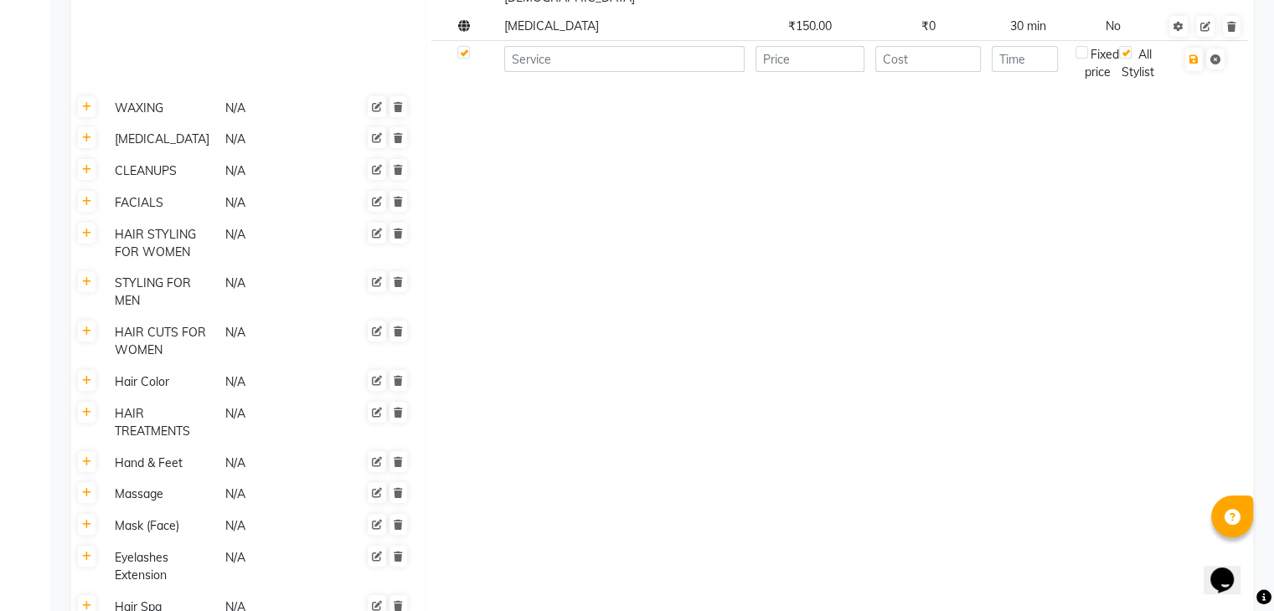
click at [151, 273] on div "STYLING FOR MEN" at bounding box center [162, 292] width 109 height 39
click at [563, 46] on input at bounding box center [624, 59] width 240 height 26
type input "styling for men"
click at [801, 46] on input "number" at bounding box center [810, 59] width 110 height 26
type input "100"
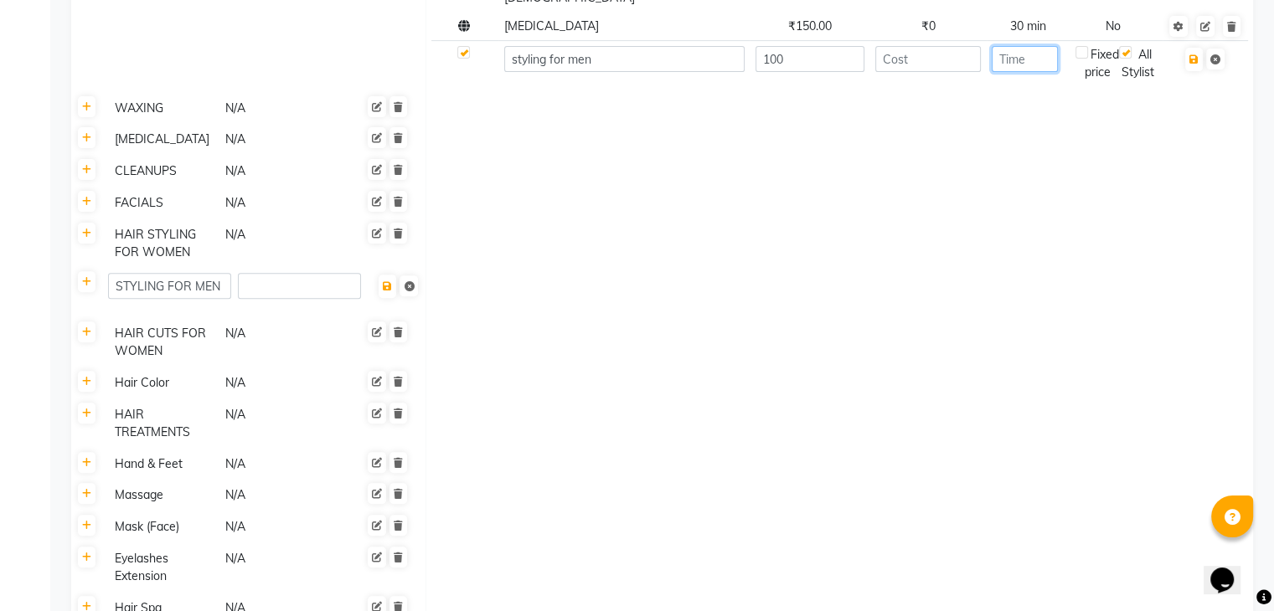
click at [1010, 46] on input "number" at bounding box center [1025, 59] width 66 height 26
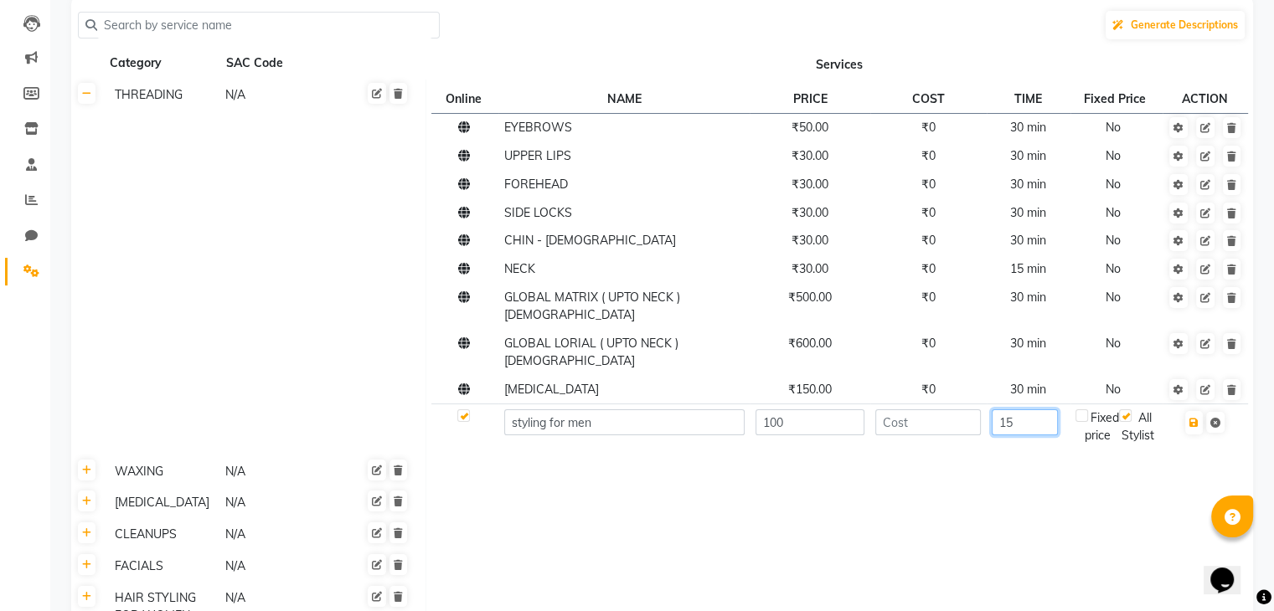
scroll to position [175, 0]
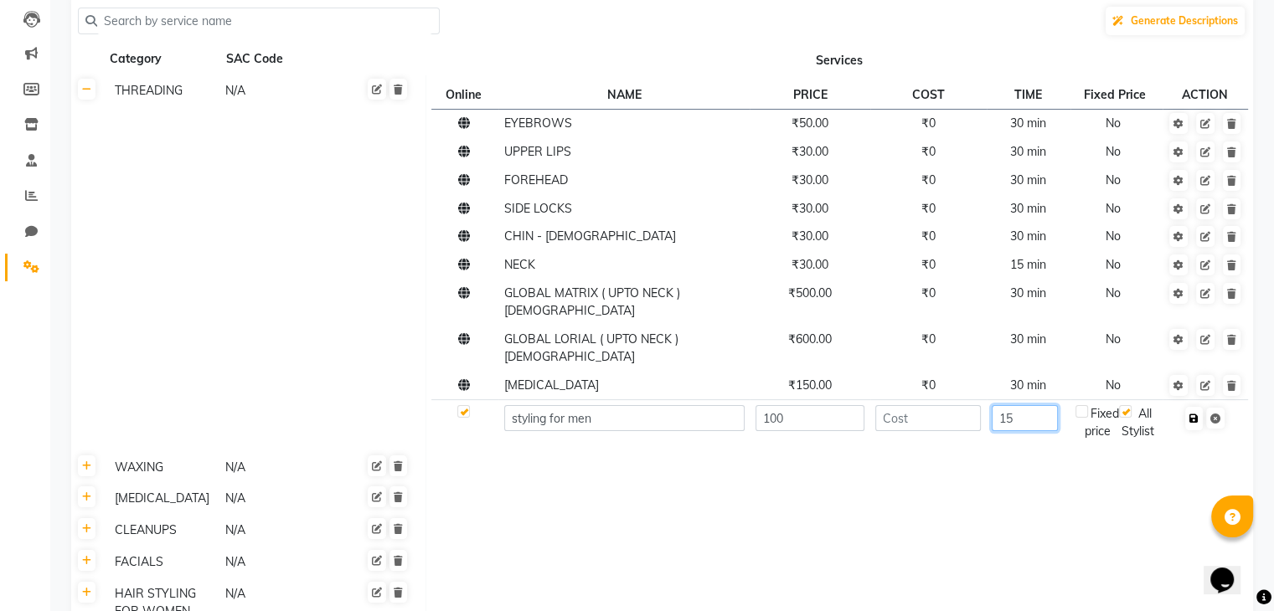
type input "15"
click at [1193, 414] on icon "button" at bounding box center [1193, 419] width 9 height 10
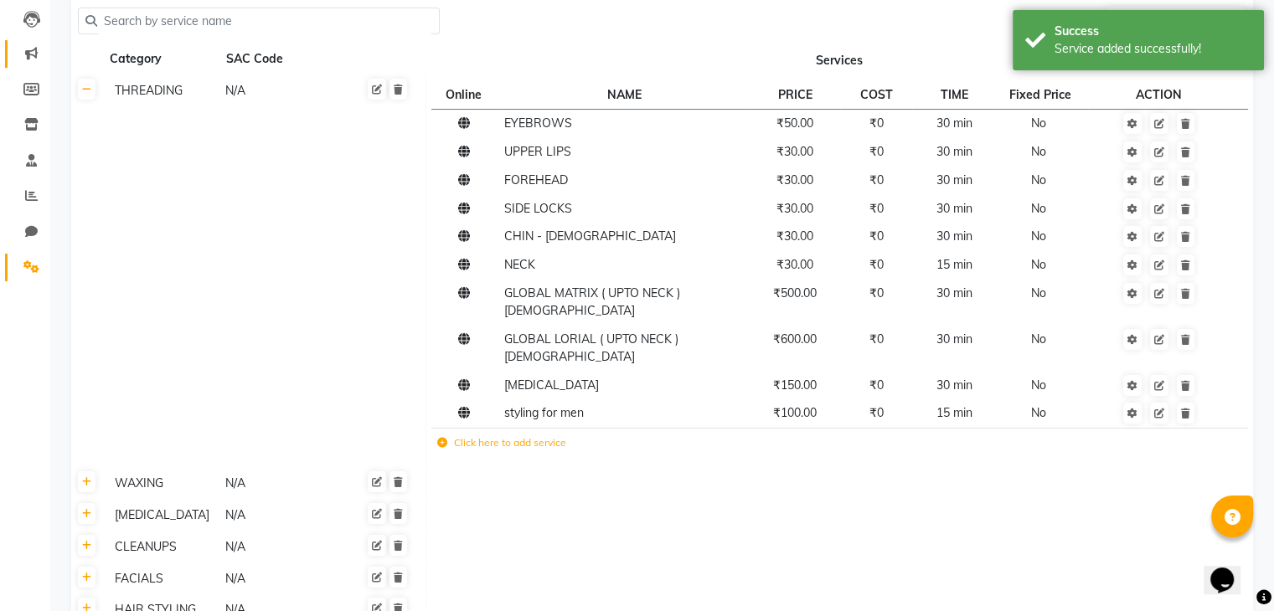
scroll to position [0, 0]
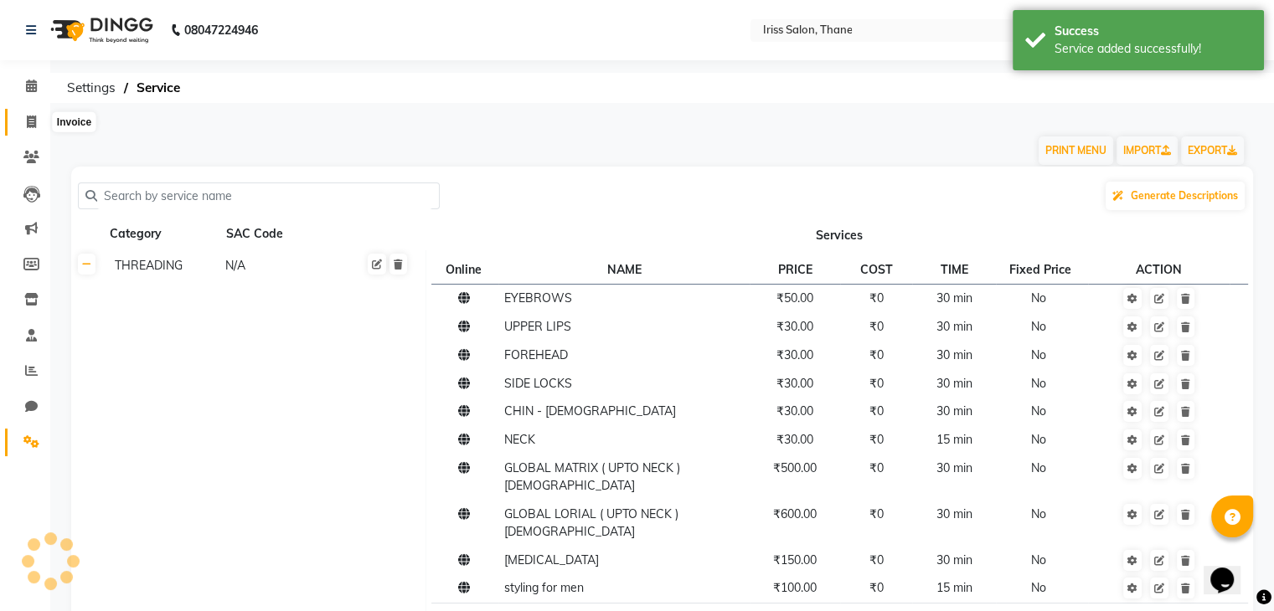
click at [27, 126] on icon at bounding box center [31, 122] width 9 height 13
select select "service"
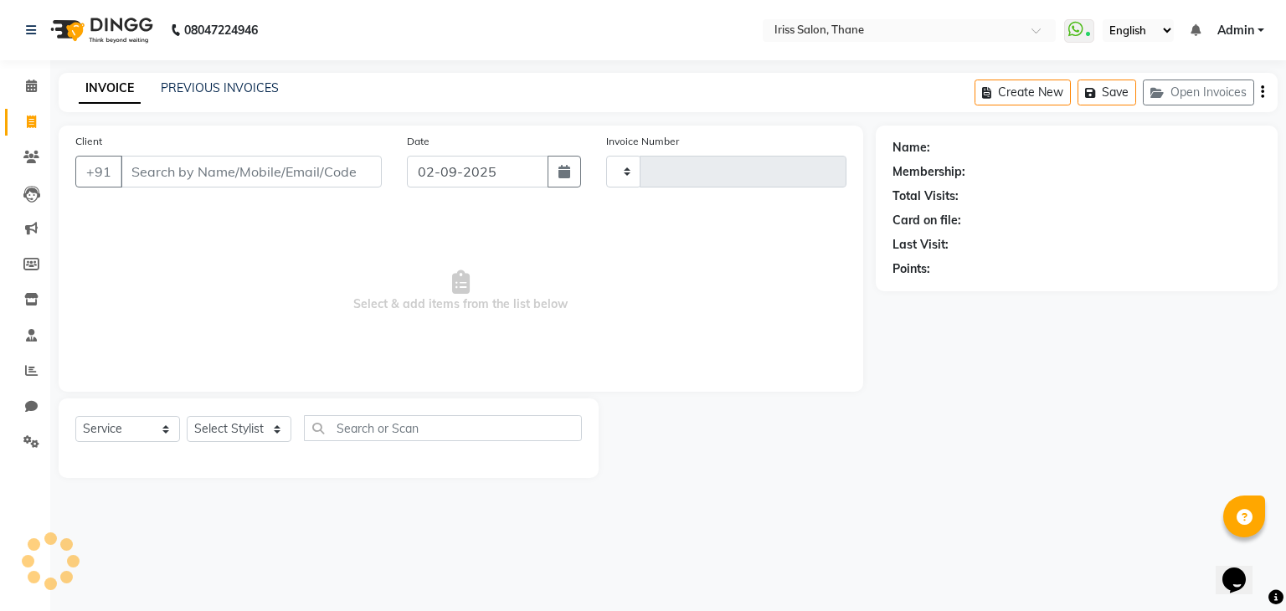
click at [137, 165] on input "Client" at bounding box center [251, 172] width 261 height 32
type input "av"
type input "1642"
type input "avk"
select select "7676"
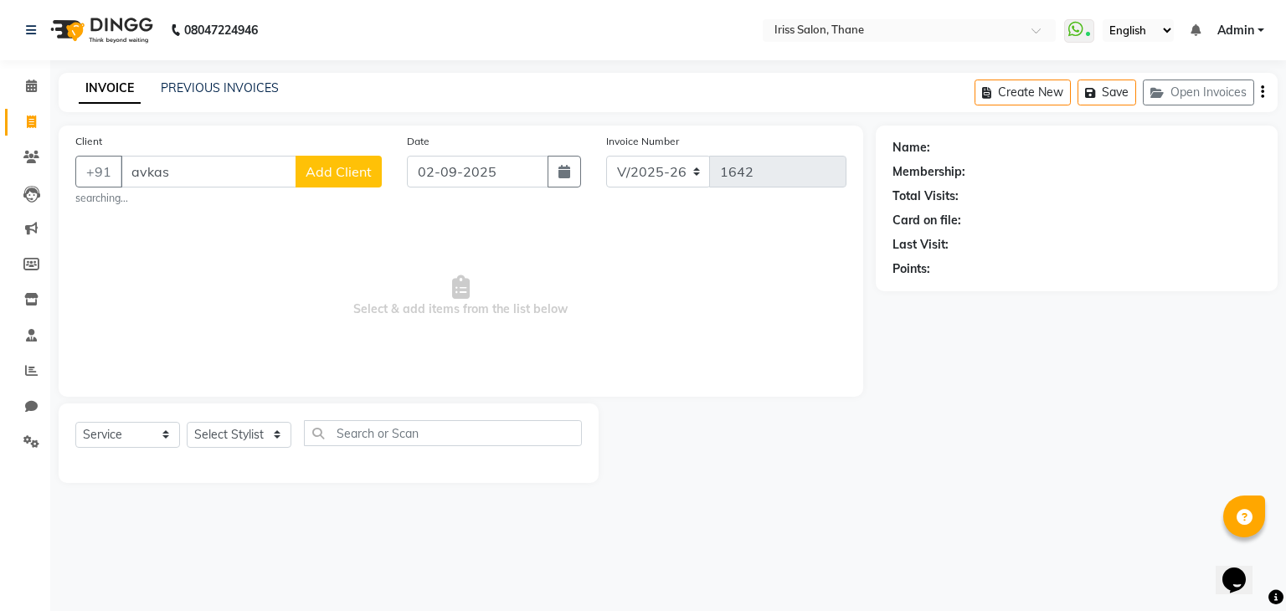
type input "[PERSON_NAME]"
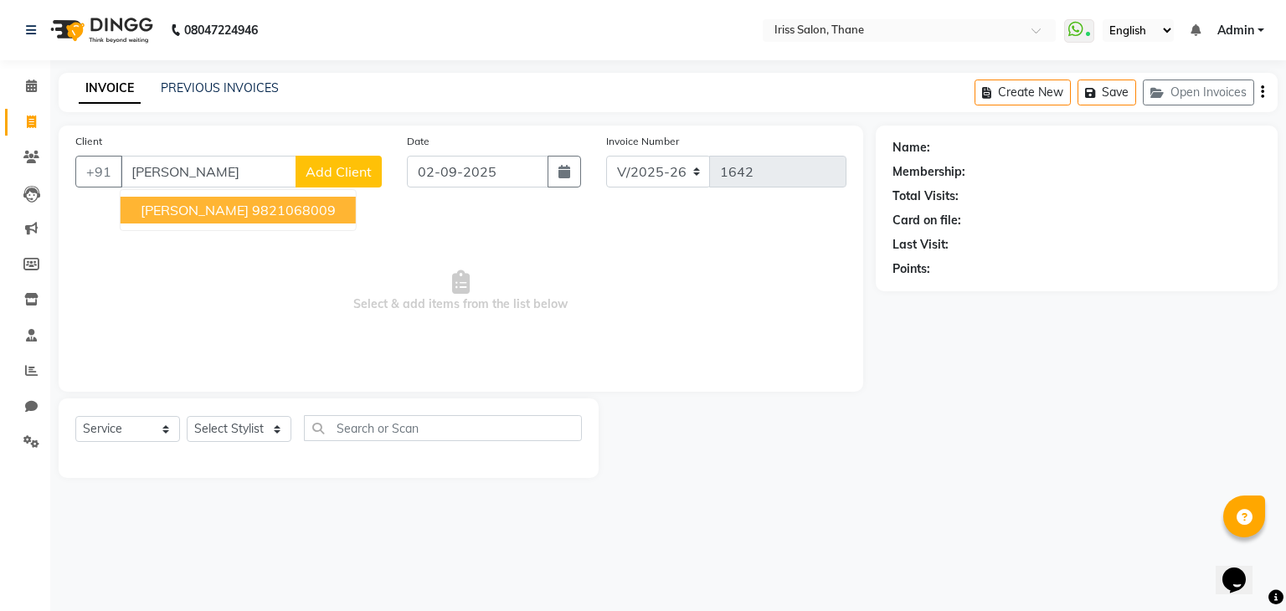
select select "product"
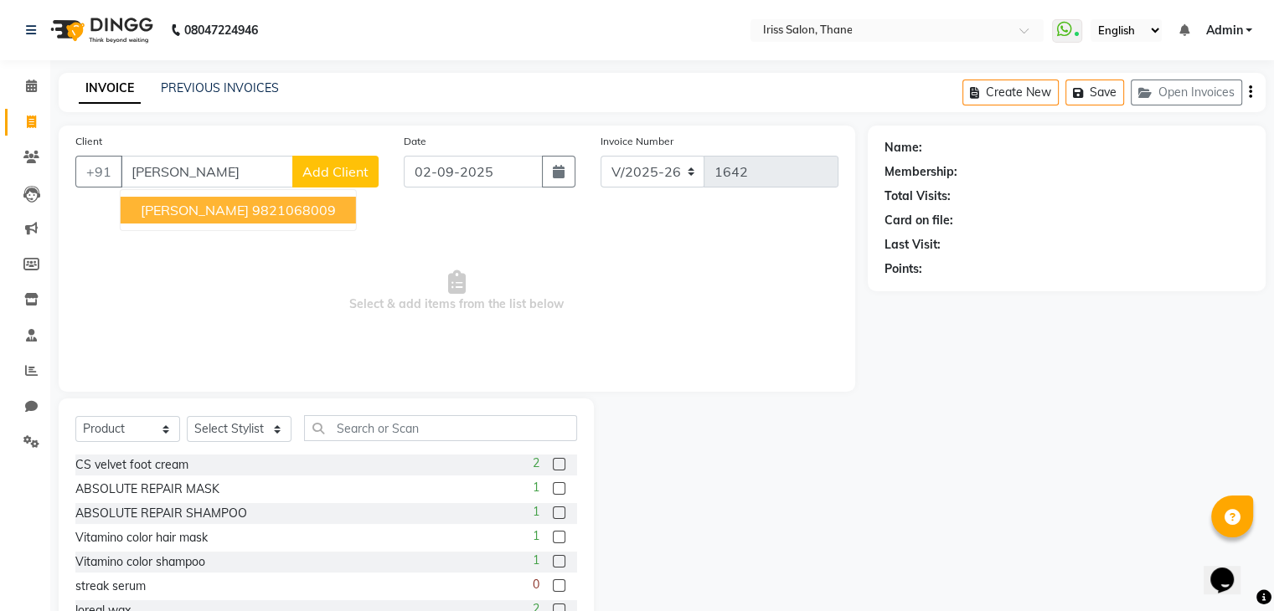
click at [227, 209] on span "[PERSON_NAME]" at bounding box center [195, 210] width 108 height 17
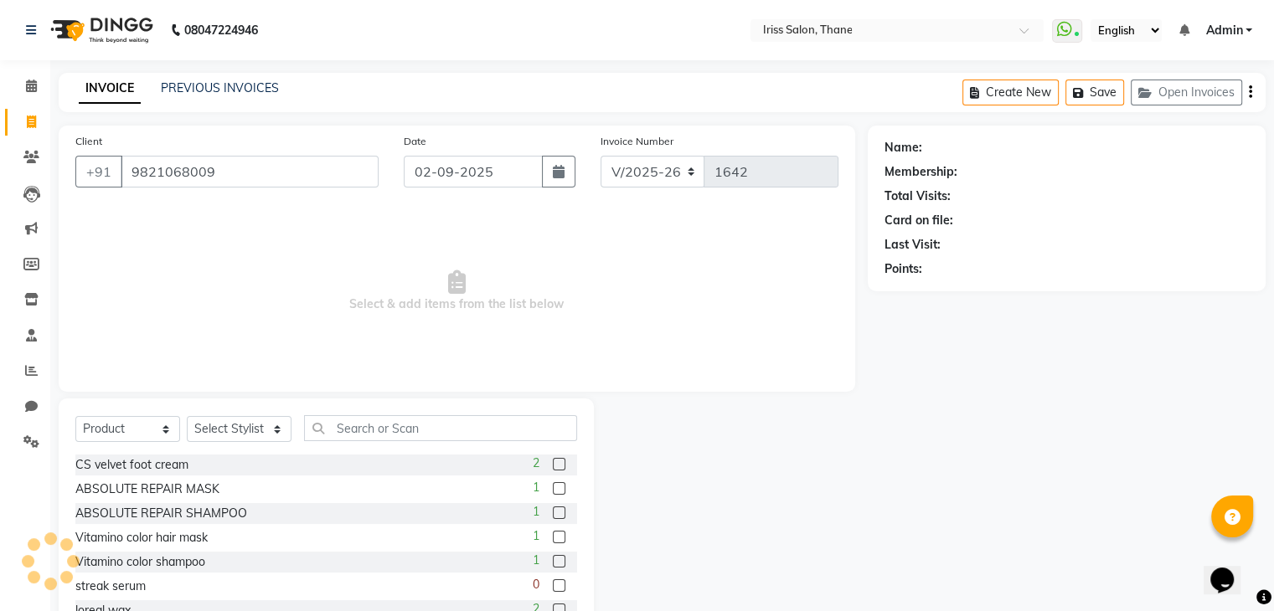
type input "9821068009"
click at [165, 429] on select "Select Service Product Membership Package Voucher Prepaid Gift Card" at bounding box center [127, 429] width 105 height 26
select select "1: Object"
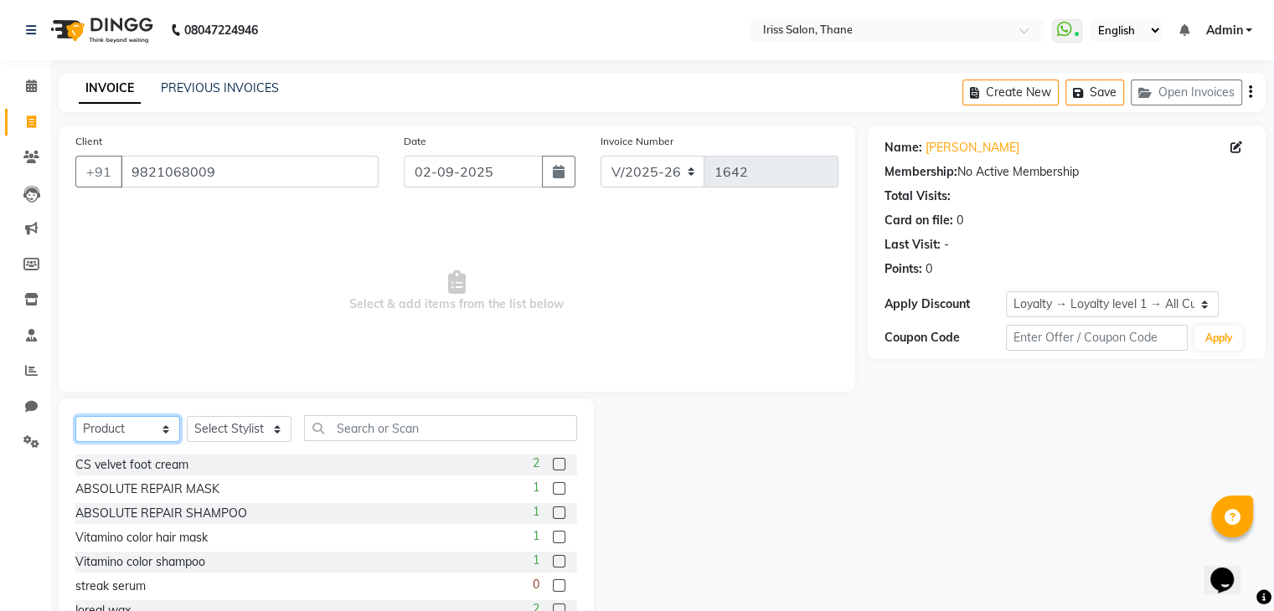
select select "service"
click at [75, 417] on select "Select Service Product Membership Package Voucher Prepaid Gift Card" at bounding box center [127, 429] width 105 height 26
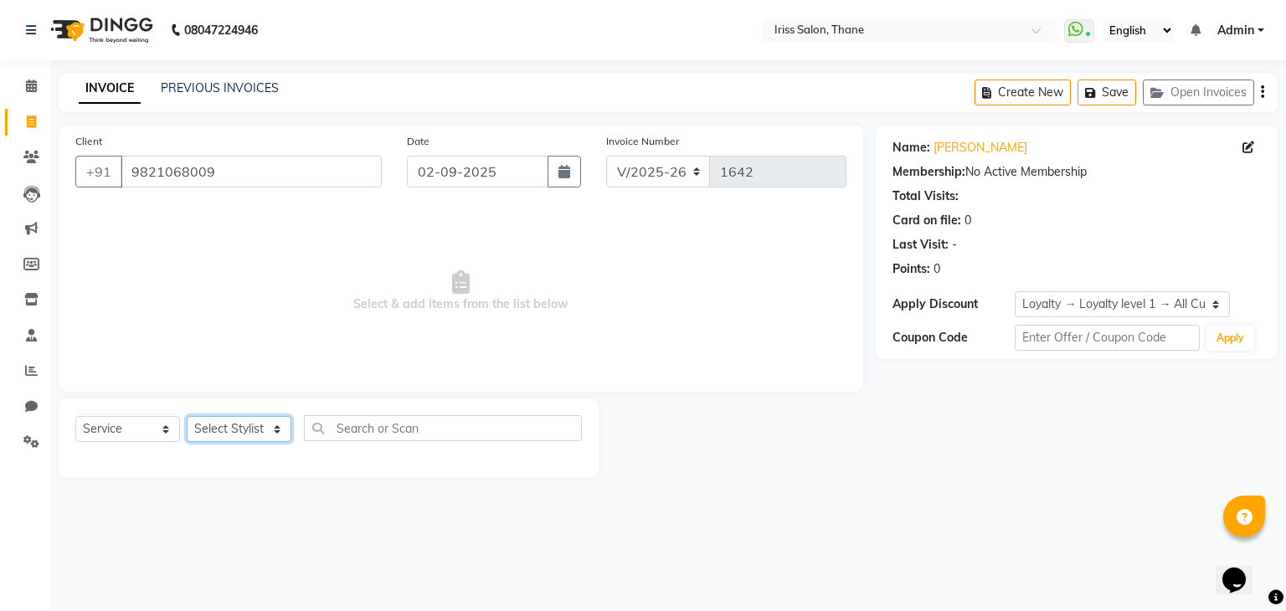
click at [276, 421] on select "Select Stylist Alzeem [PERSON_NAME] [PERSON_NAME] [PERSON_NAME] [PERSON_NAME] […" at bounding box center [239, 429] width 105 height 26
select select "87777"
click at [187, 417] on select "Select Stylist Alzeem [PERSON_NAME] [PERSON_NAME] [PERSON_NAME] [PERSON_NAME] […" at bounding box center [239, 429] width 105 height 26
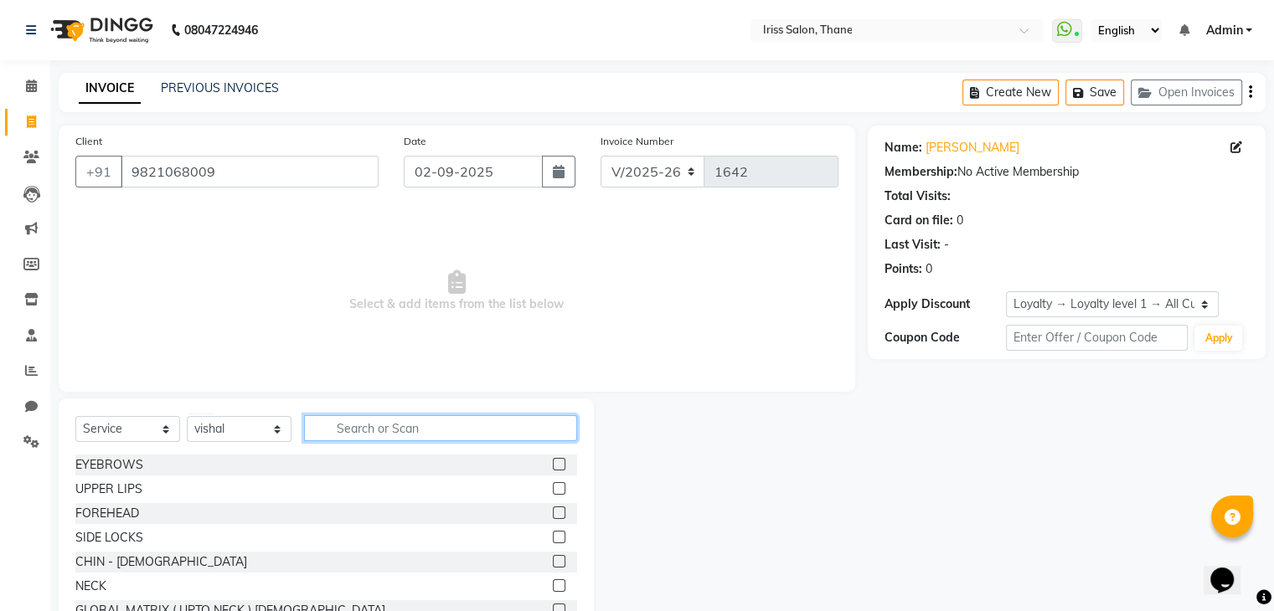
click at [342, 425] on input "text" at bounding box center [440, 428] width 273 height 26
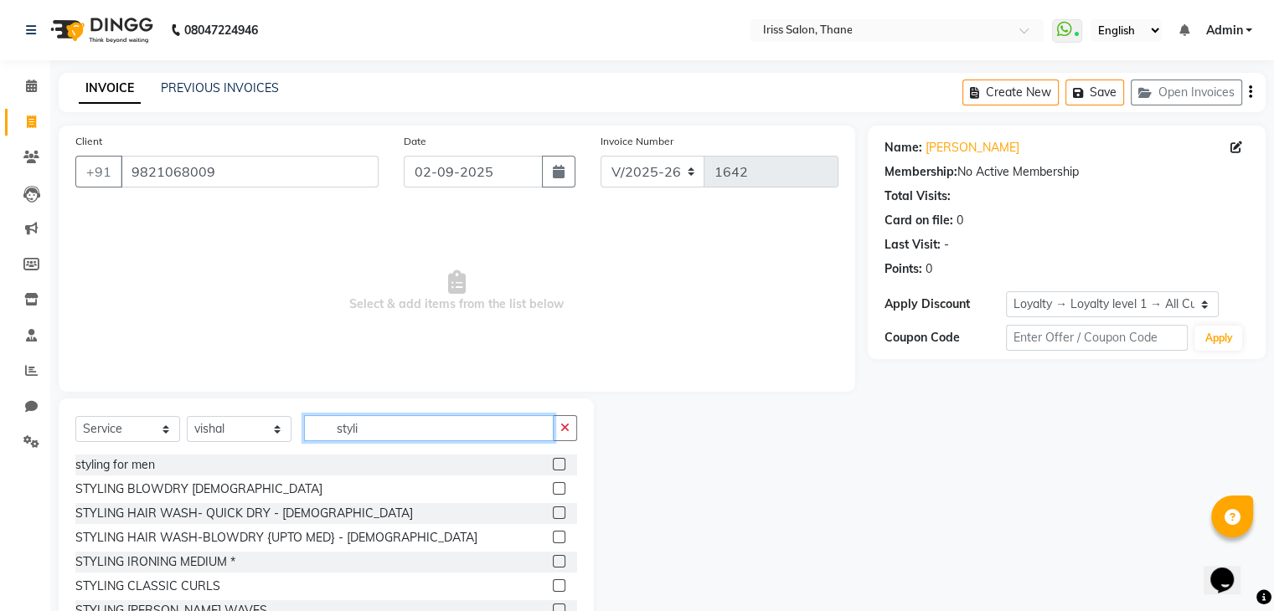
type input "styli"
click at [553, 463] on label at bounding box center [559, 464] width 13 height 13
click at [553, 463] on input "checkbox" at bounding box center [558, 465] width 11 height 11
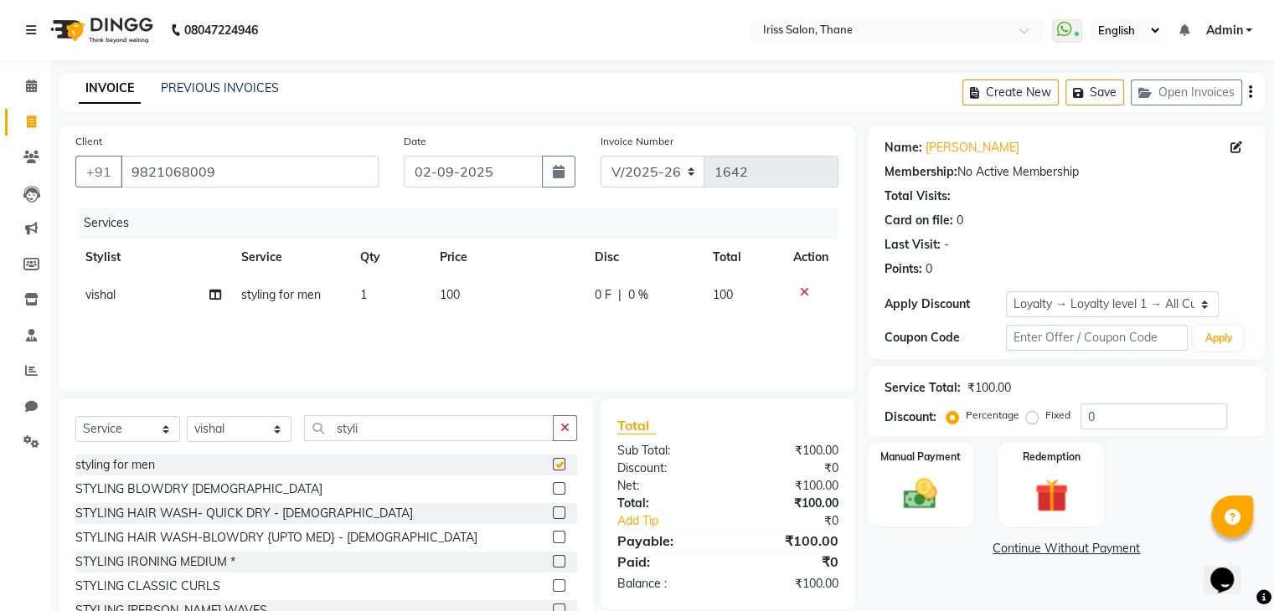
checkbox input "false"
click at [914, 499] on img at bounding box center [920, 495] width 56 height 40
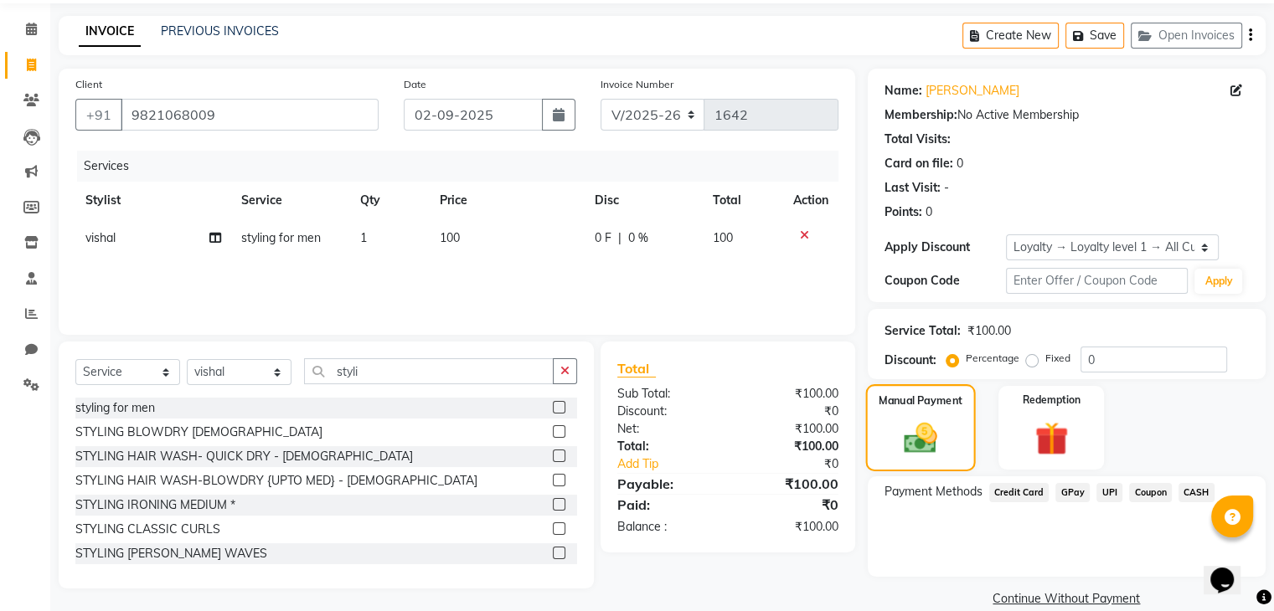
scroll to position [75, 0]
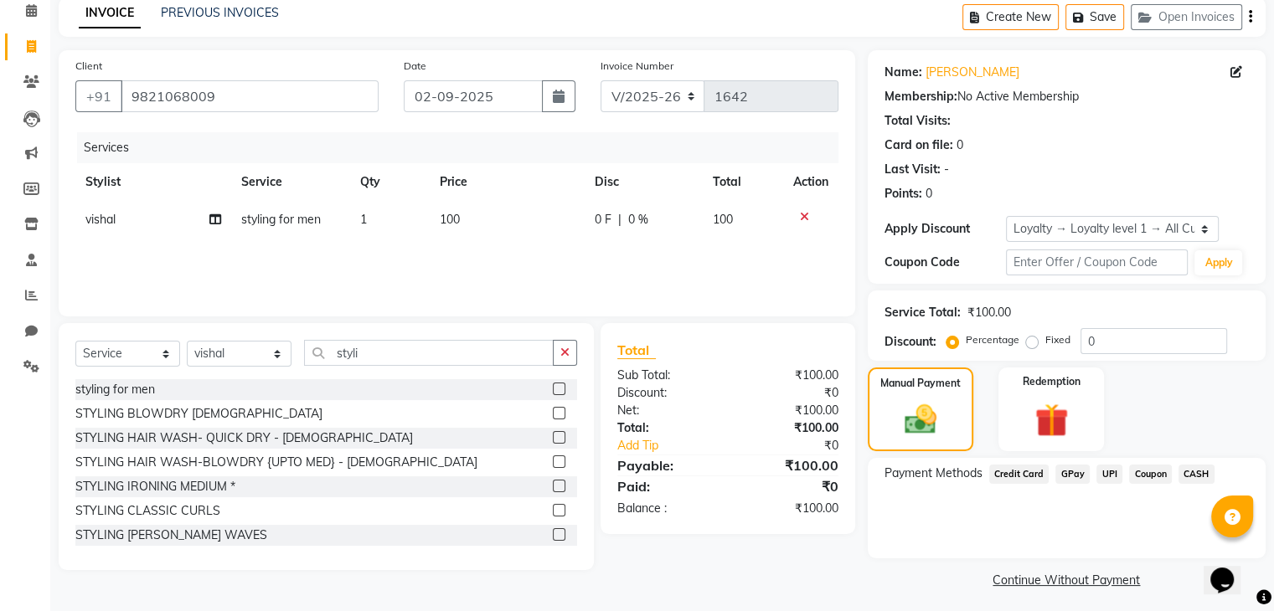
click at [1105, 476] on span "UPI" at bounding box center [1109, 474] width 26 height 19
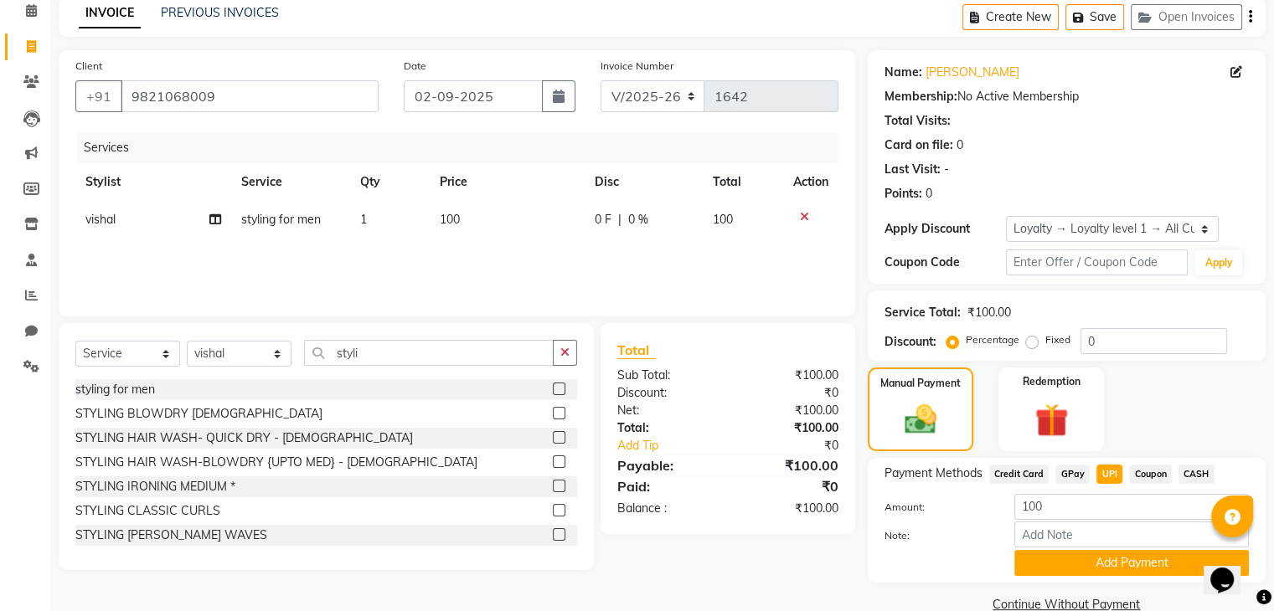
scroll to position [107, 0]
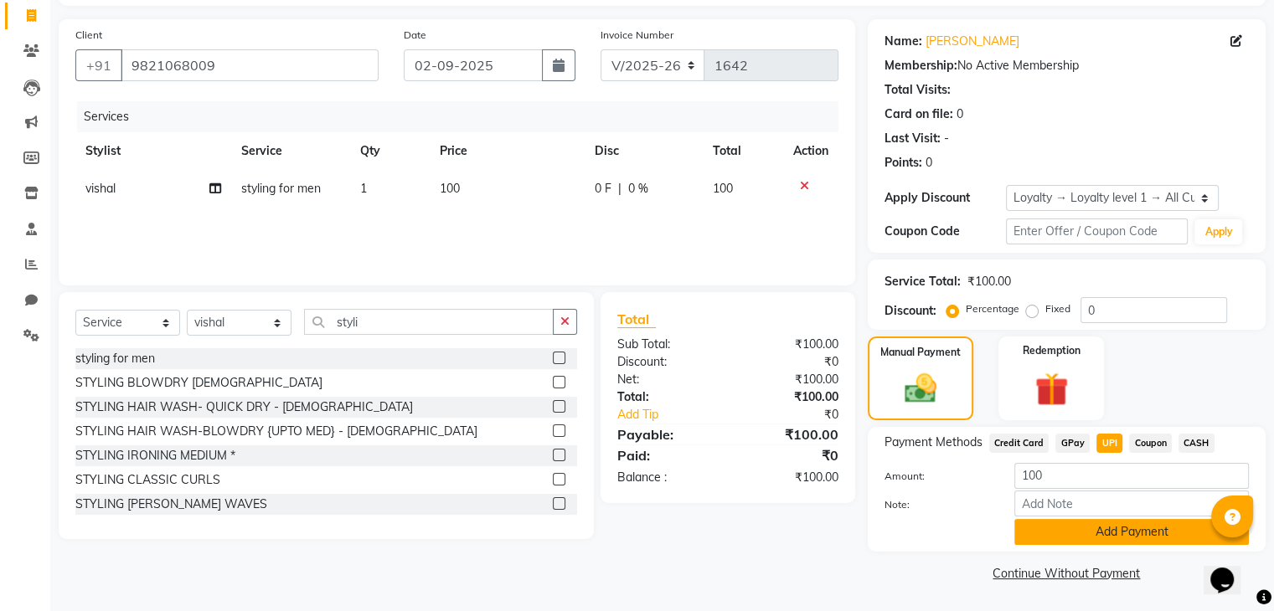
click at [1099, 533] on button "Add Payment" at bounding box center [1131, 532] width 234 height 26
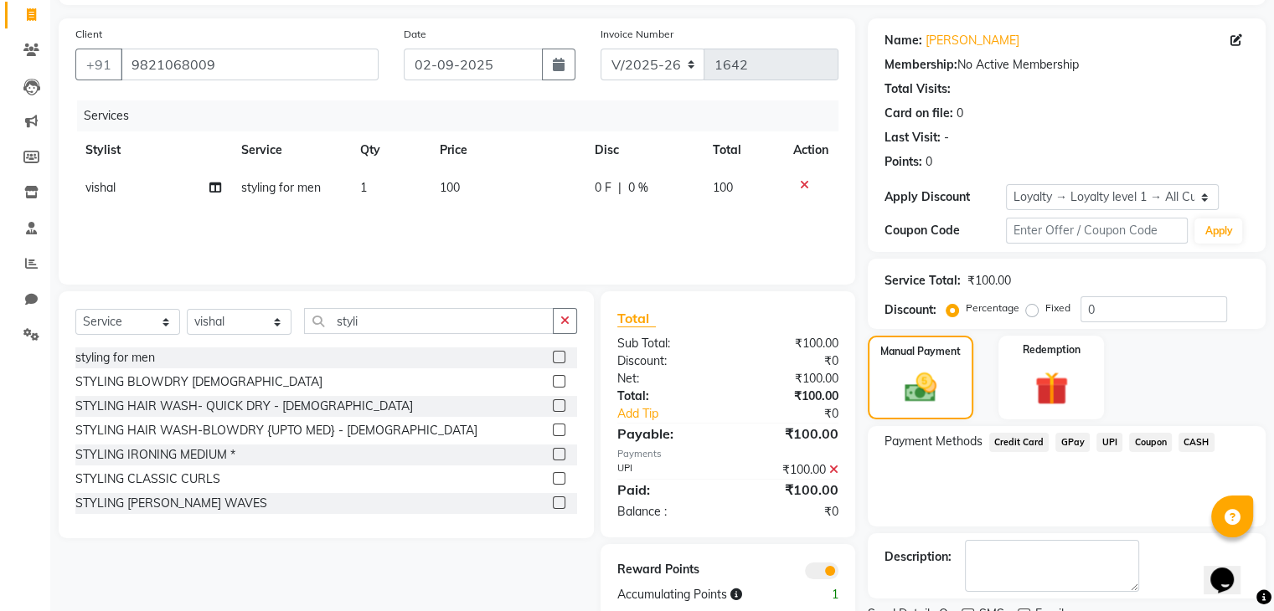
scroll to position [175, 0]
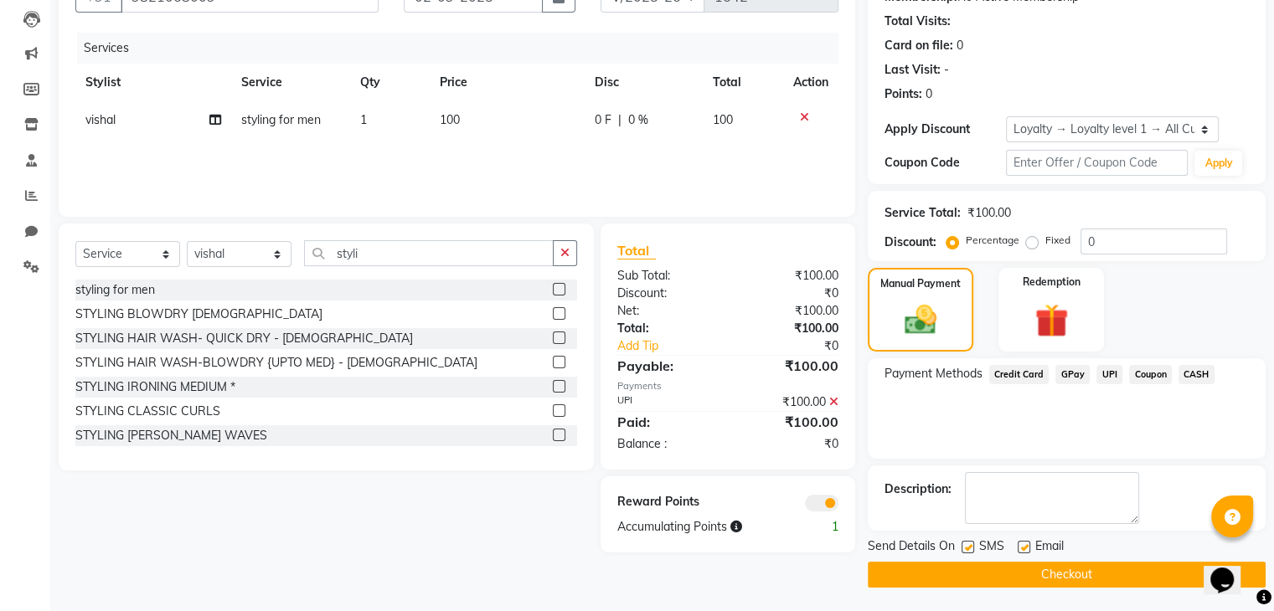
click at [1070, 574] on button "Checkout" at bounding box center [1067, 575] width 398 height 26
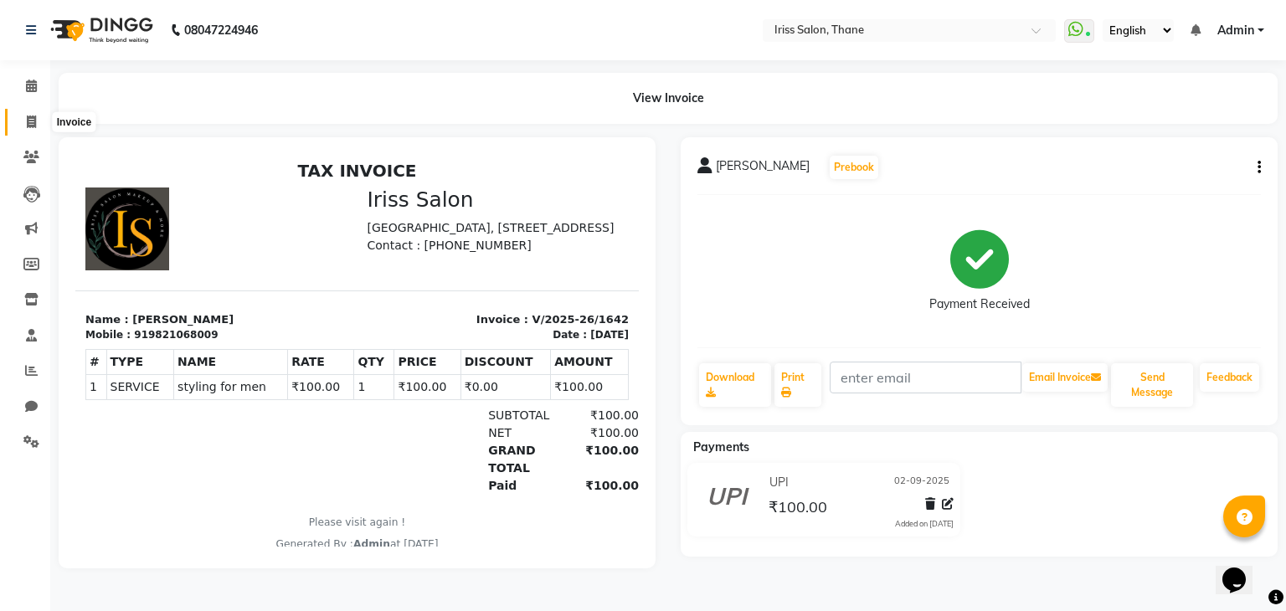
click at [28, 124] on icon at bounding box center [31, 122] width 9 height 13
select select "service"
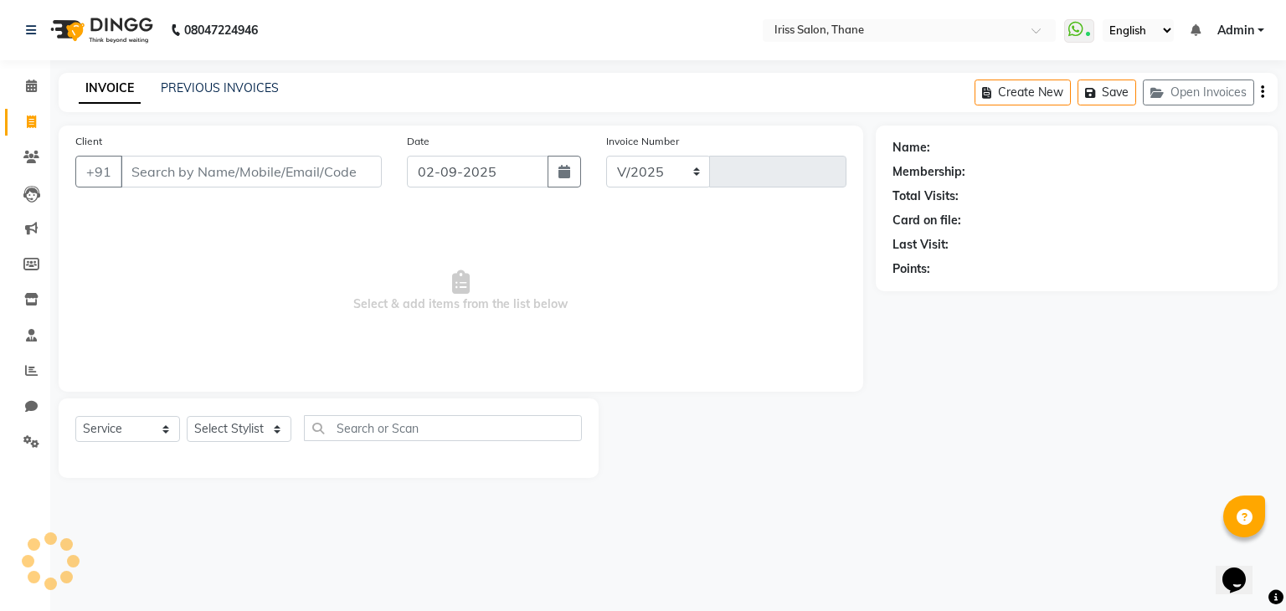
select select "7676"
type input "1643"
click at [133, 173] on input "Client" at bounding box center [251, 172] width 261 height 32
select select "product"
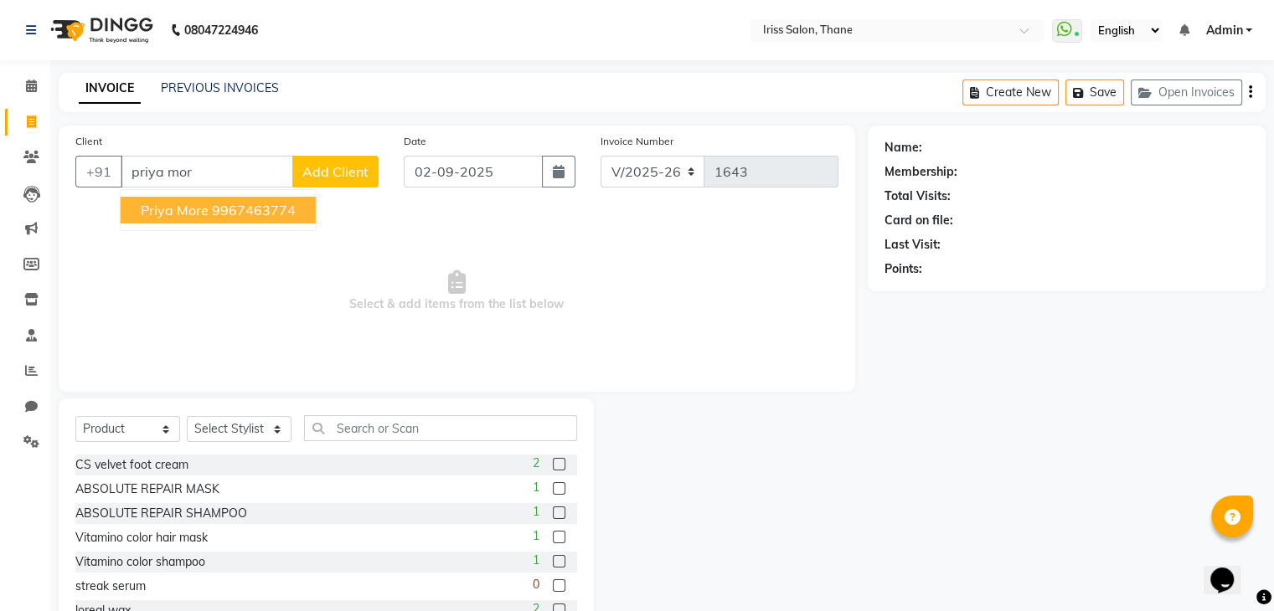
click at [185, 215] on span "Priya More" at bounding box center [175, 210] width 68 height 17
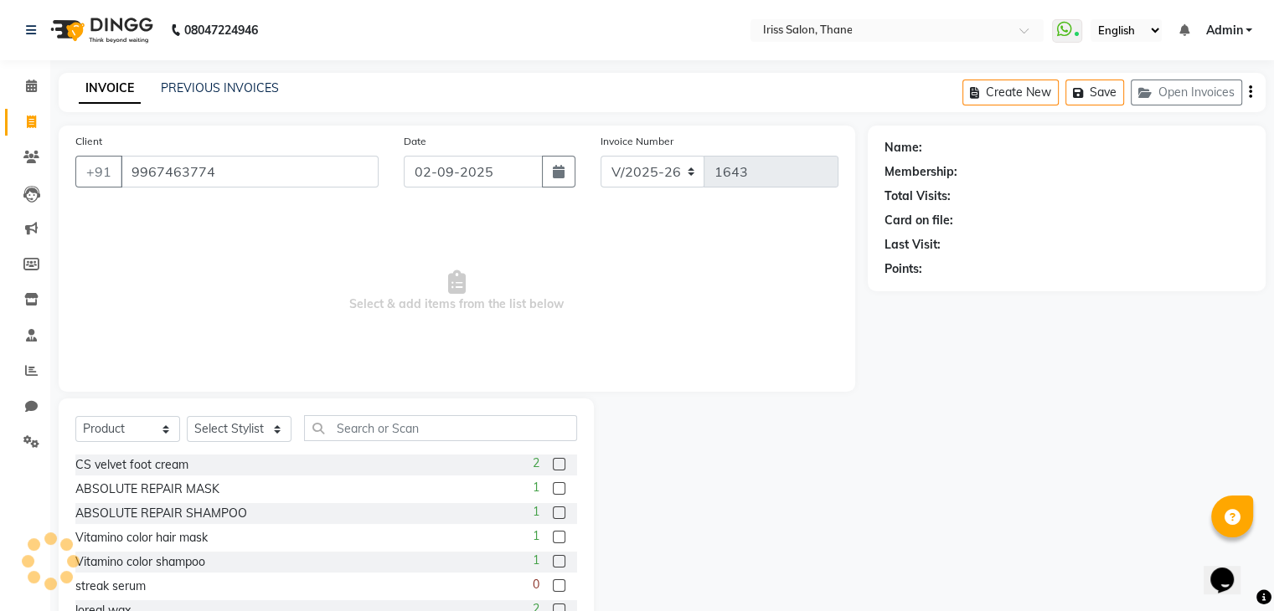
type input "9967463774"
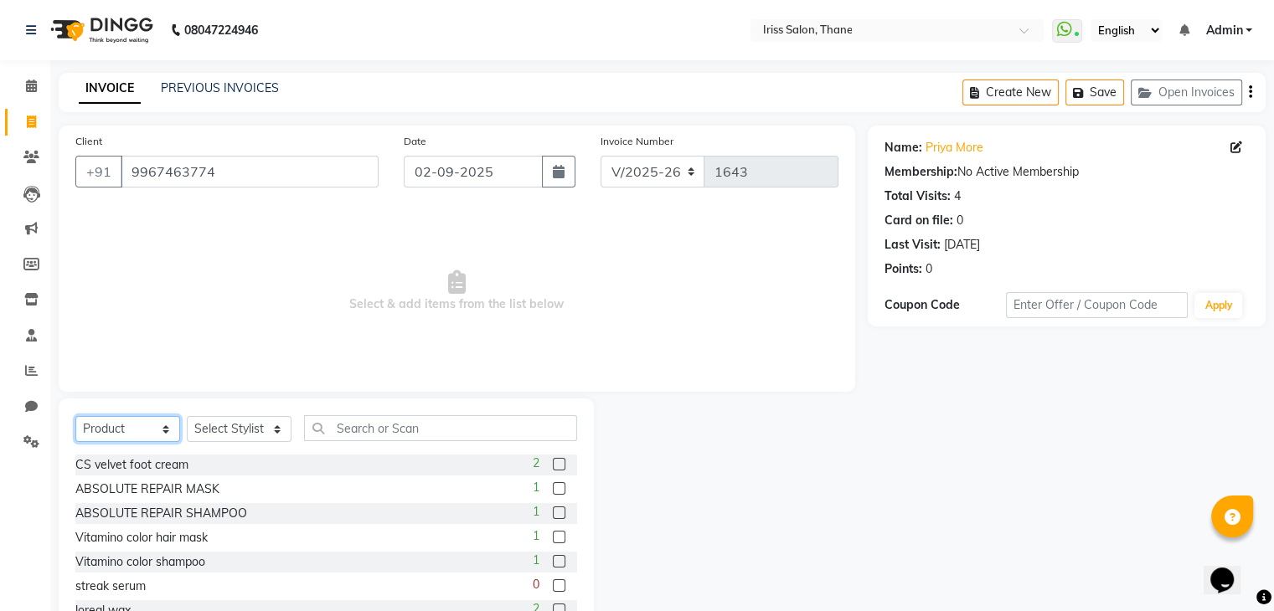
click at [167, 432] on select "Select Service Product Membership Package Voucher Prepaid Gift Card" at bounding box center [127, 429] width 105 height 26
select select "service"
click at [75, 417] on select "Select Service Product Membership Package Voucher Prepaid Gift Card" at bounding box center [127, 429] width 105 height 26
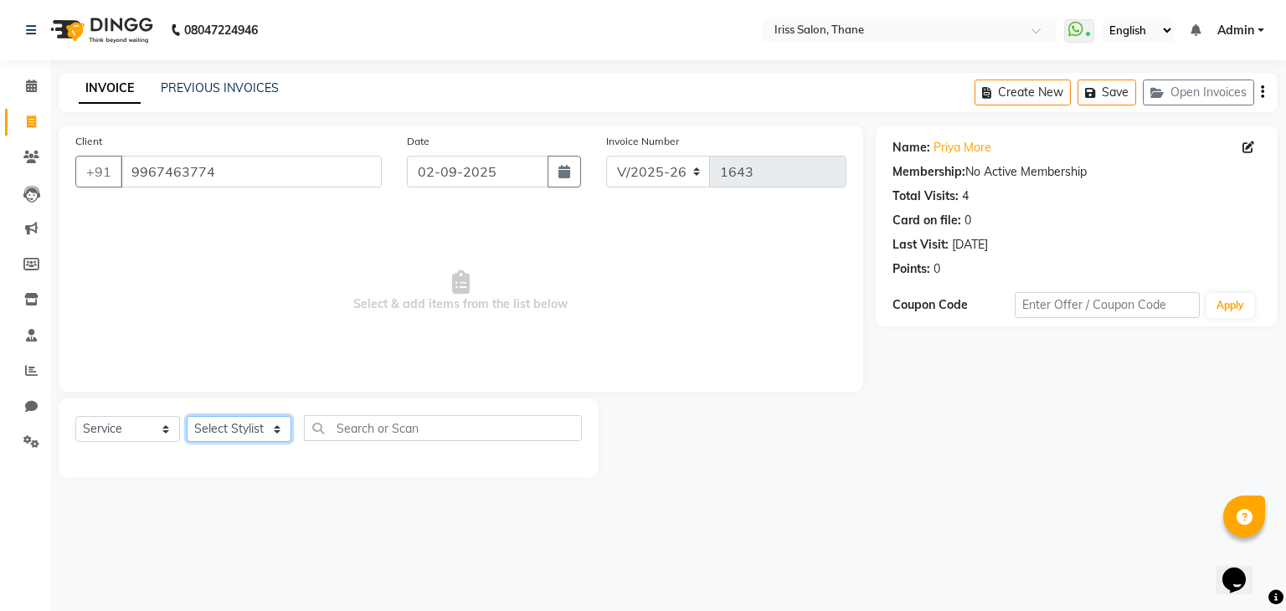
click at [279, 437] on select "Select Stylist Alzeem [PERSON_NAME] [PERSON_NAME] [PERSON_NAME] [PERSON_NAME] […" at bounding box center [239, 429] width 105 height 26
select select "68361"
click at [187, 417] on select "Select Stylist Alzeem [PERSON_NAME] [PERSON_NAME] [PERSON_NAME] [PERSON_NAME] […" at bounding box center [239, 429] width 105 height 26
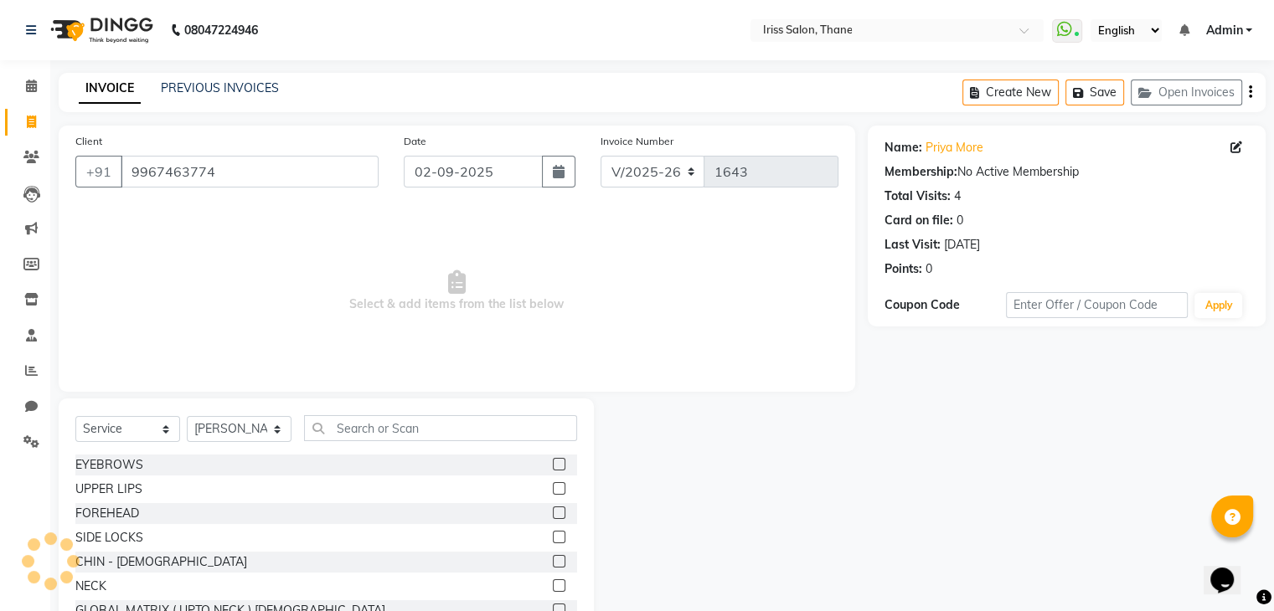
click at [553, 465] on label at bounding box center [559, 464] width 13 height 13
click at [553, 465] on input "checkbox" at bounding box center [558, 465] width 11 height 11
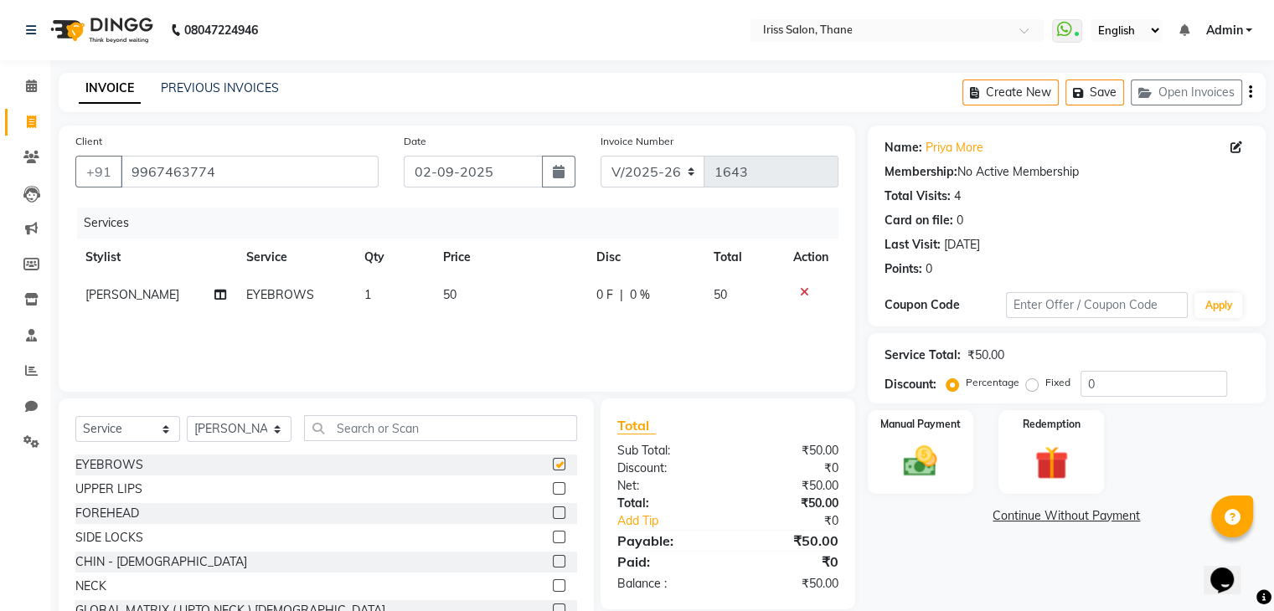
checkbox input "false"
click at [553, 512] on label at bounding box center [559, 513] width 13 height 13
click at [553, 512] on input "checkbox" at bounding box center [558, 513] width 11 height 11
checkbox input "false"
click at [914, 456] on img at bounding box center [920, 462] width 56 height 40
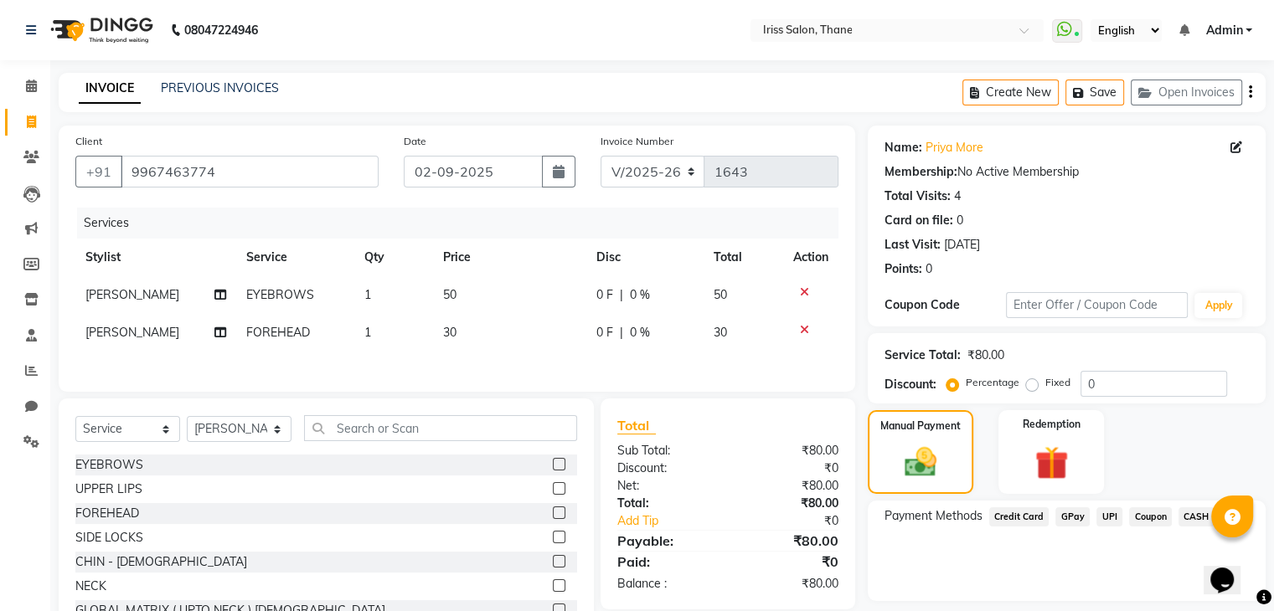
click at [1102, 517] on span "UPI" at bounding box center [1109, 516] width 26 height 19
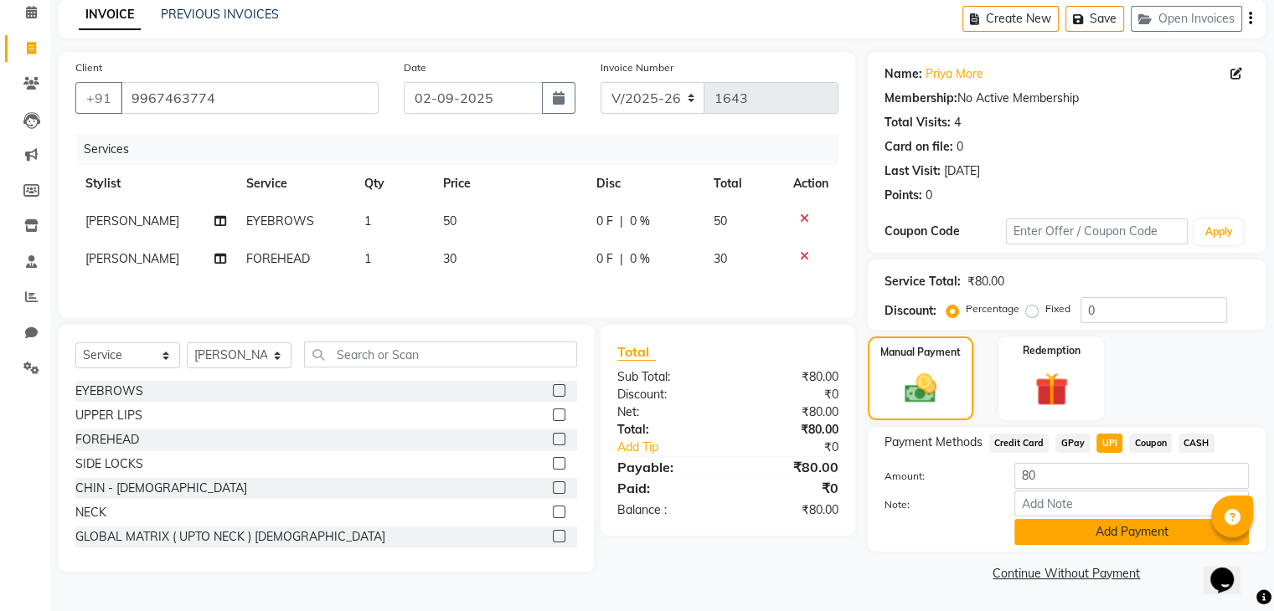
click at [1106, 531] on button "Add Payment" at bounding box center [1131, 532] width 234 height 26
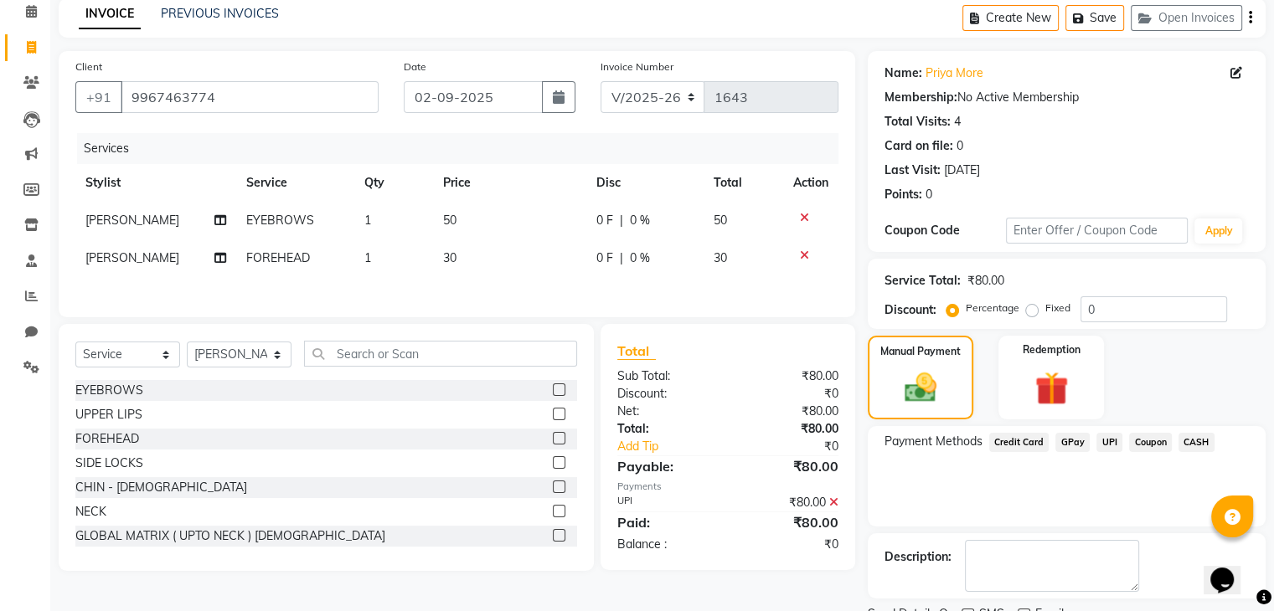
scroll to position [143, 0]
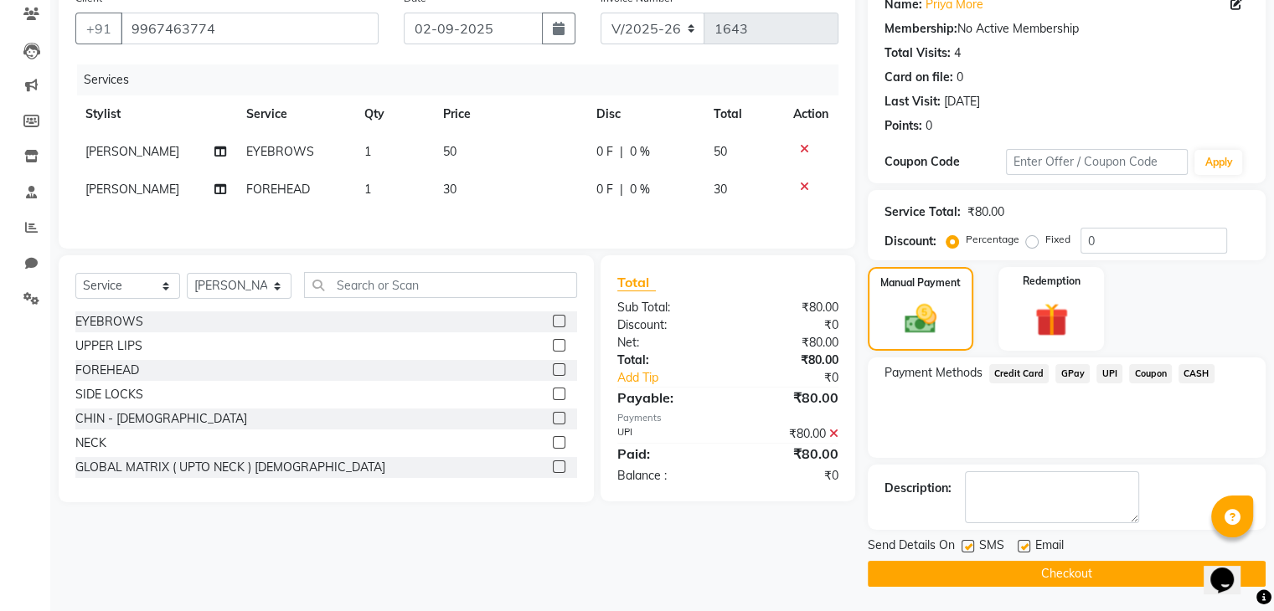
click at [1074, 573] on button "Checkout" at bounding box center [1067, 574] width 398 height 26
